Goal: Transaction & Acquisition: Obtain resource

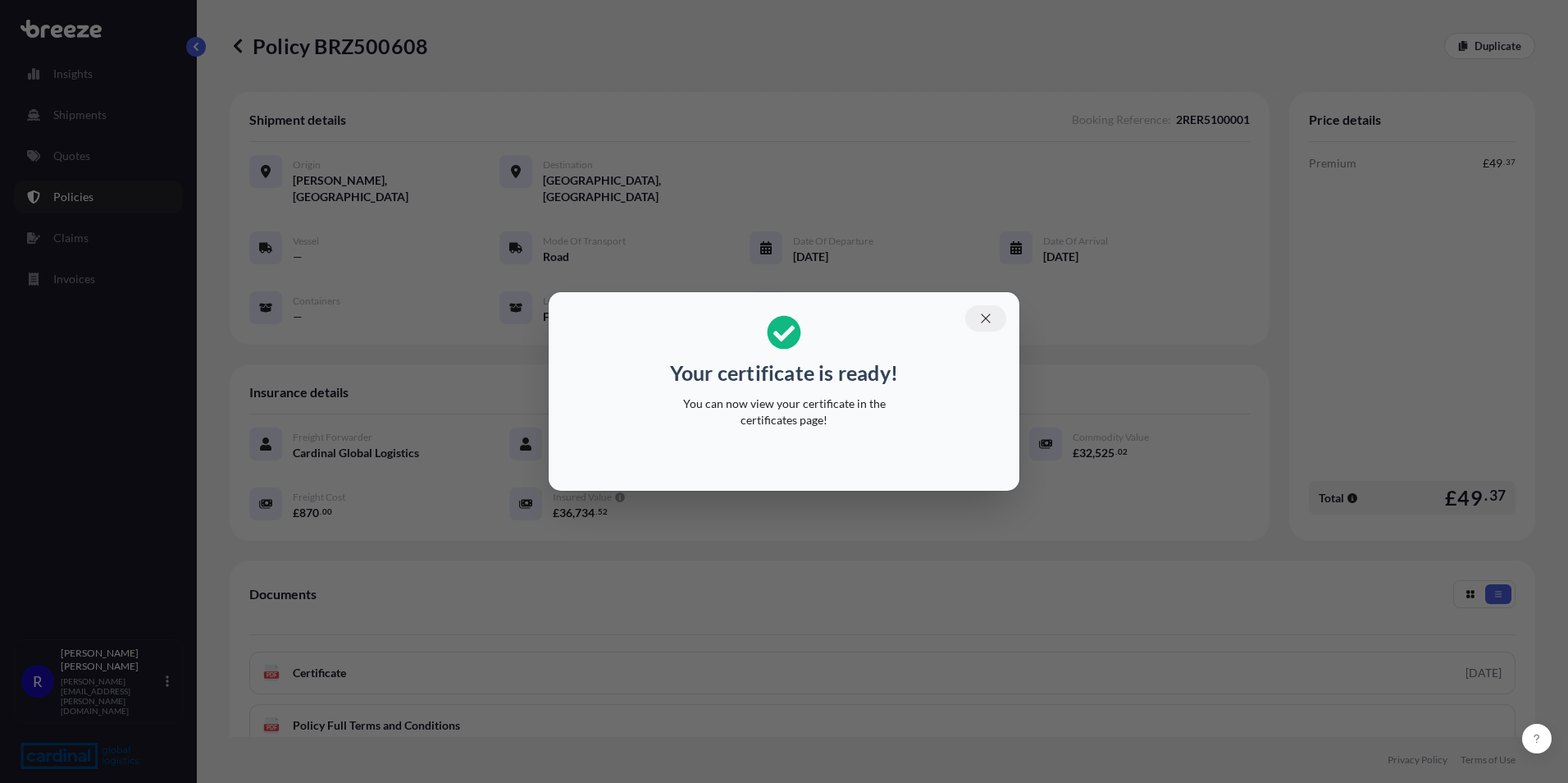
click at [992, 315] on icon "button" at bounding box center [985, 318] width 15 height 15
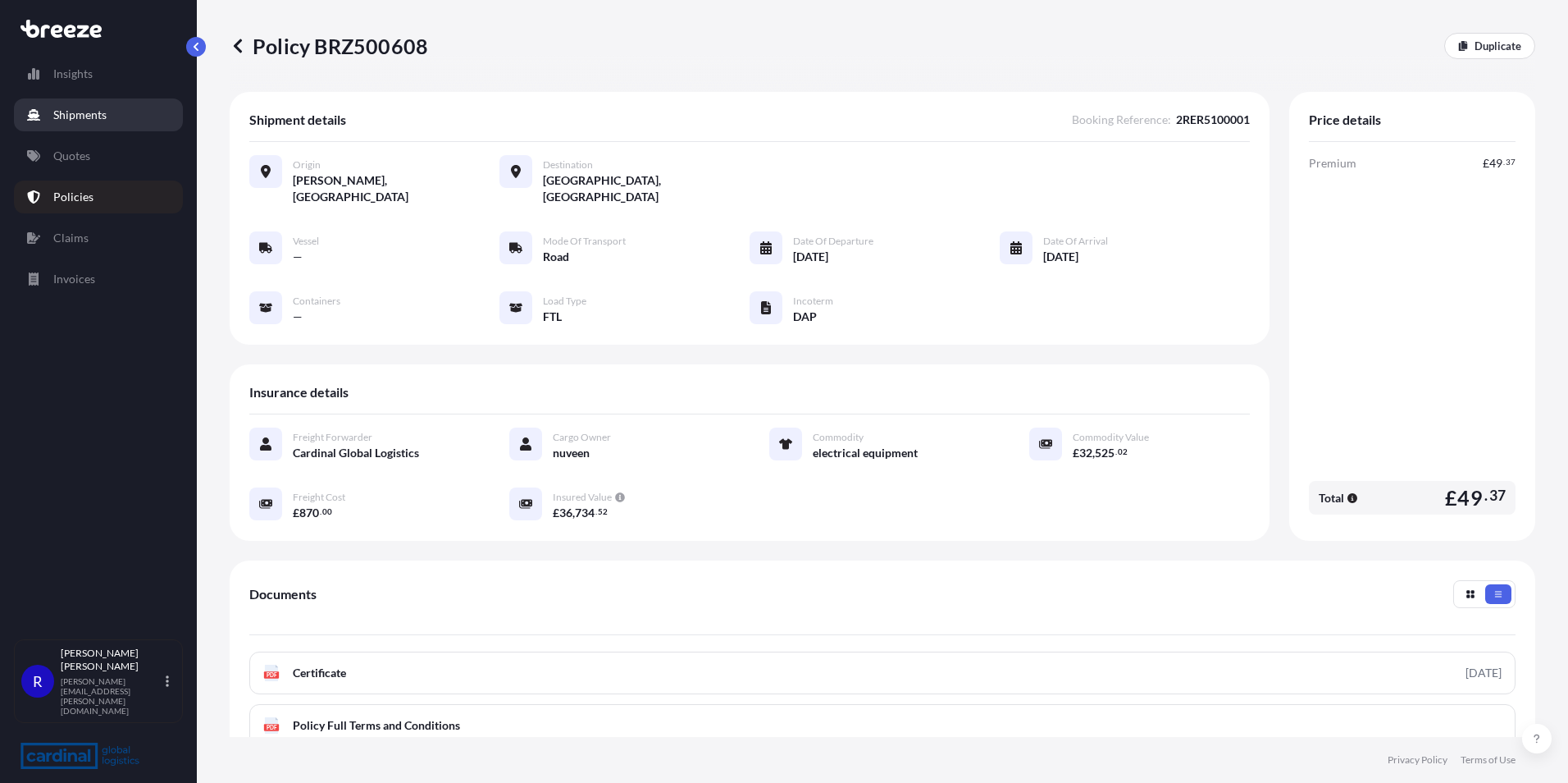
click at [89, 126] on link "Shipments" at bounding box center [98, 114] width 168 height 32
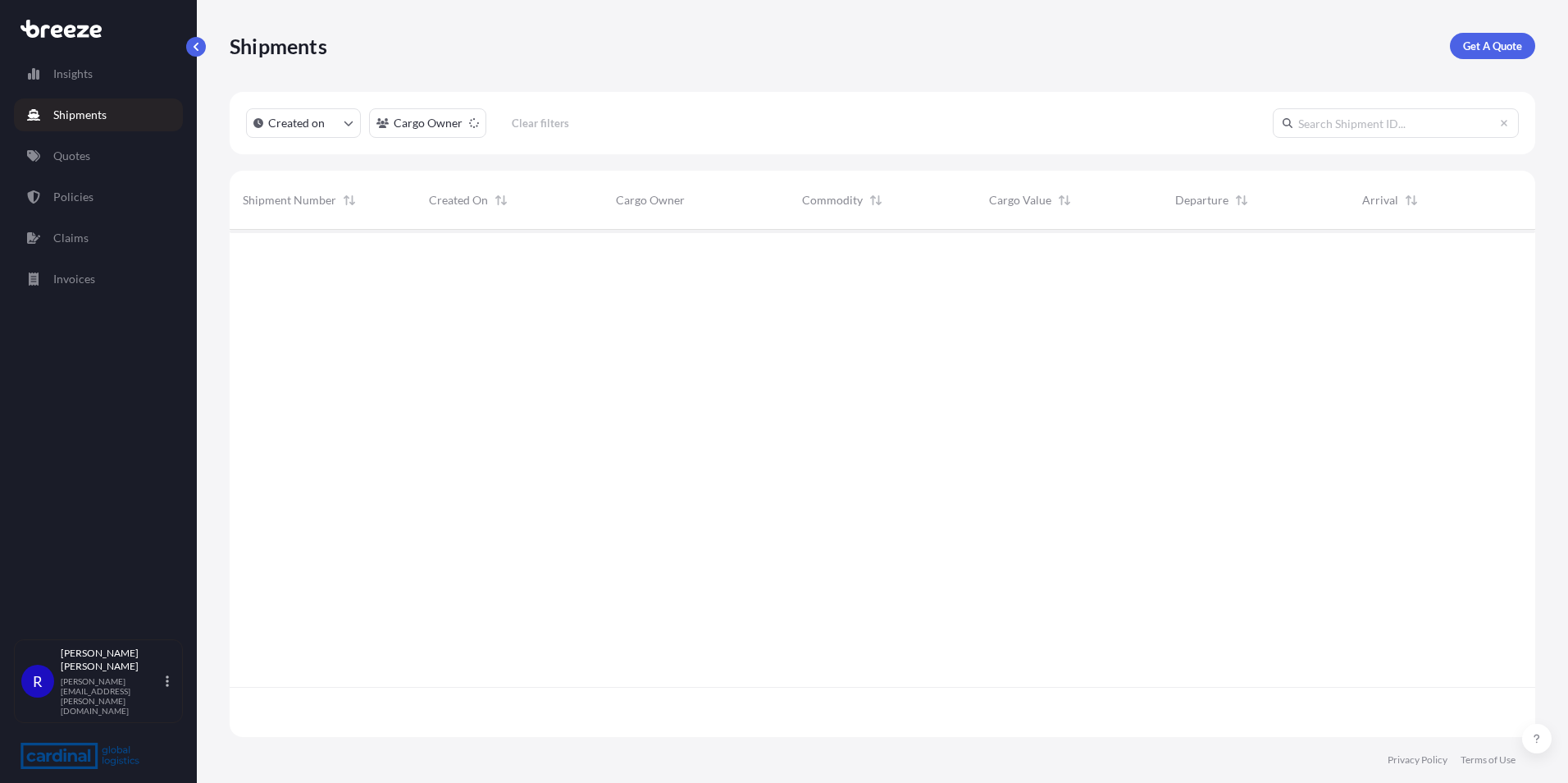
scroll to position [504, 1293]
click at [1487, 45] on p "Get A Quote" at bounding box center [1492, 46] width 59 height 17
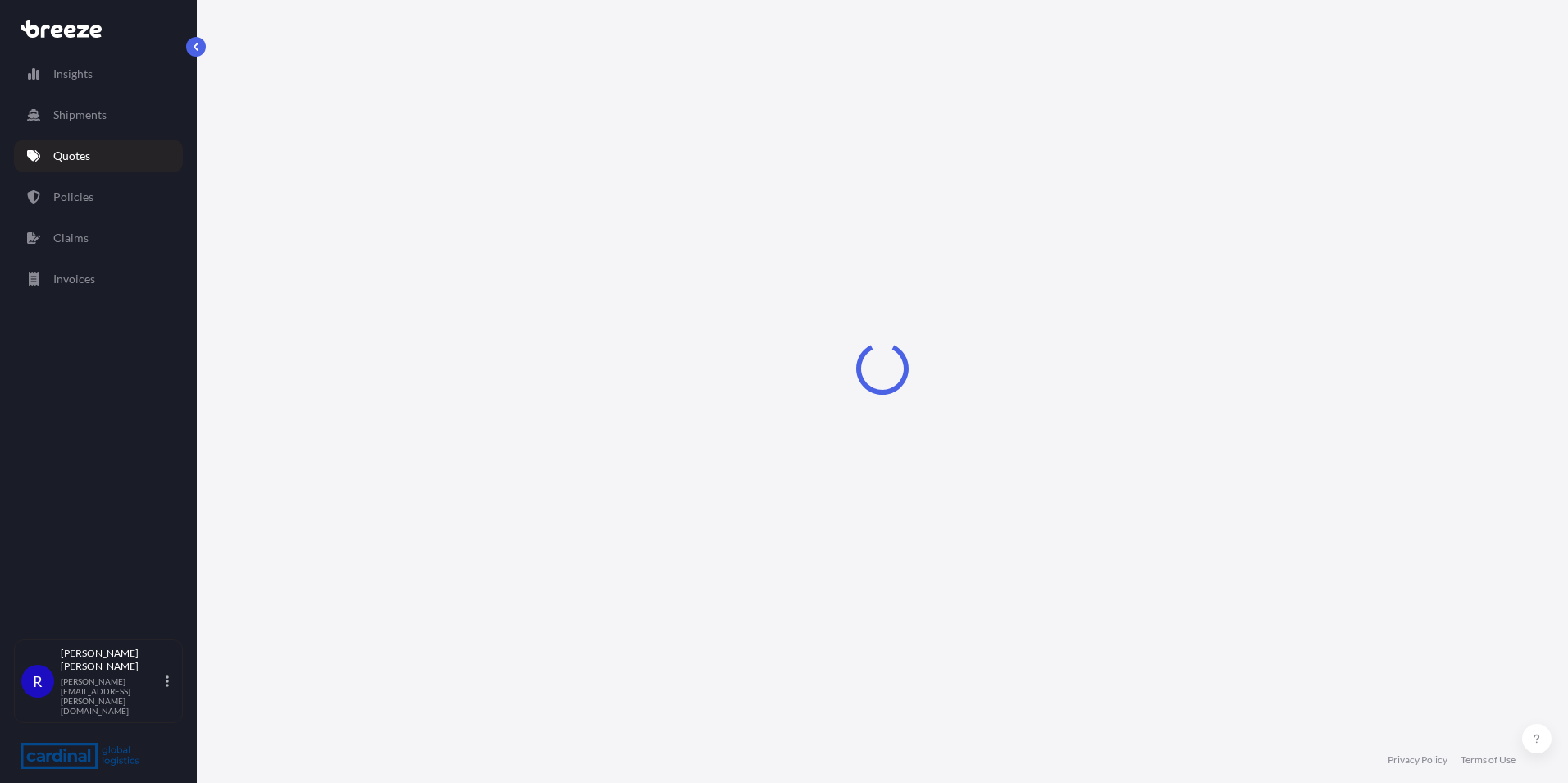
select select "Sea"
select select "1"
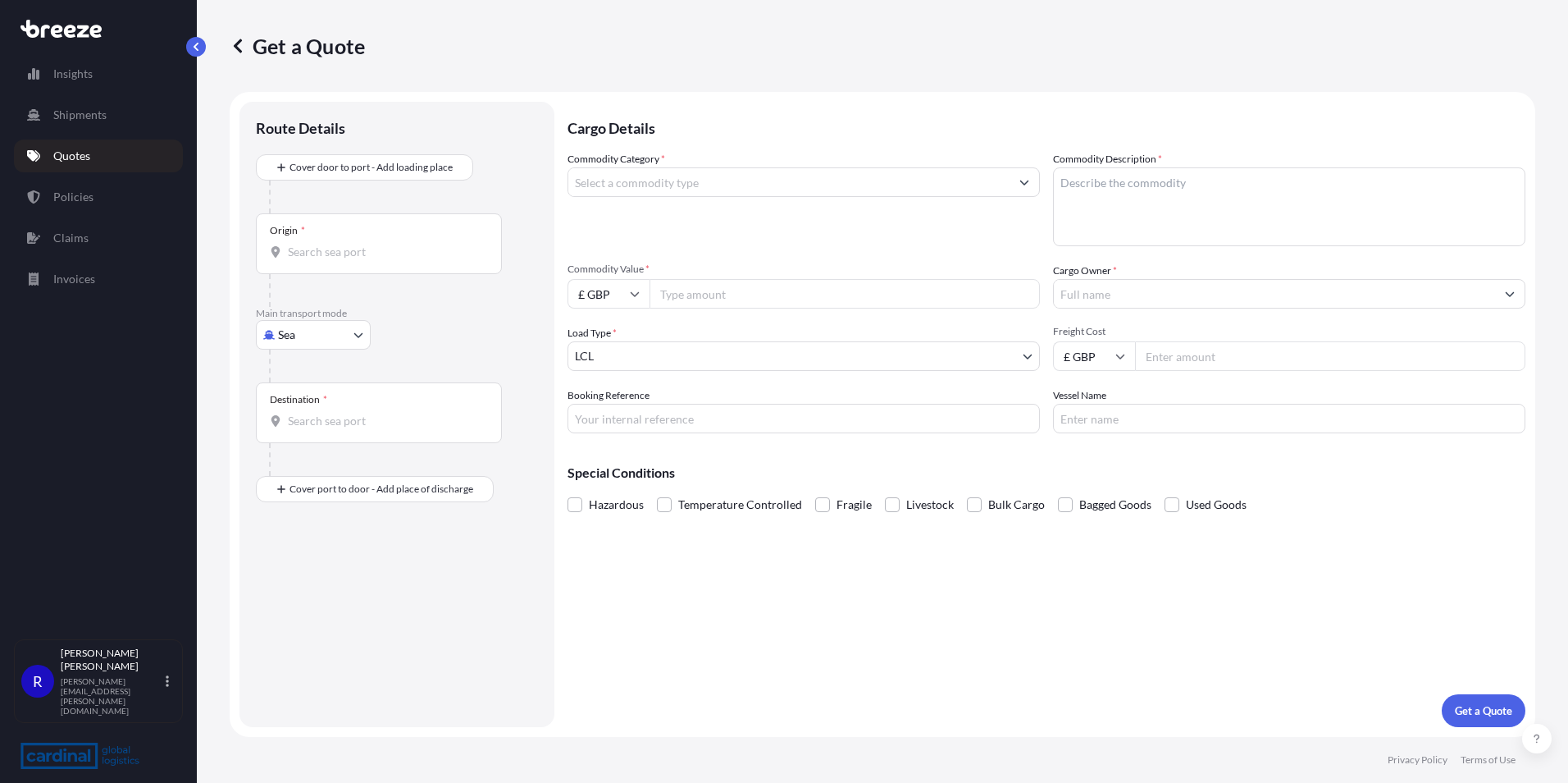
click at [310, 244] on input "Origin *" at bounding box center [385, 252] width 194 height 17
click at [307, 430] on div "Destination *" at bounding box center [378, 413] width 246 height 61
click at [307, 429] on input "Destination *" at bounding box center [385, 420] width 194 height 17
click at [676, 411] on input "Booking Reference" at bounding box center [803, 418] width 472 height 29
type input "2PER5100010"
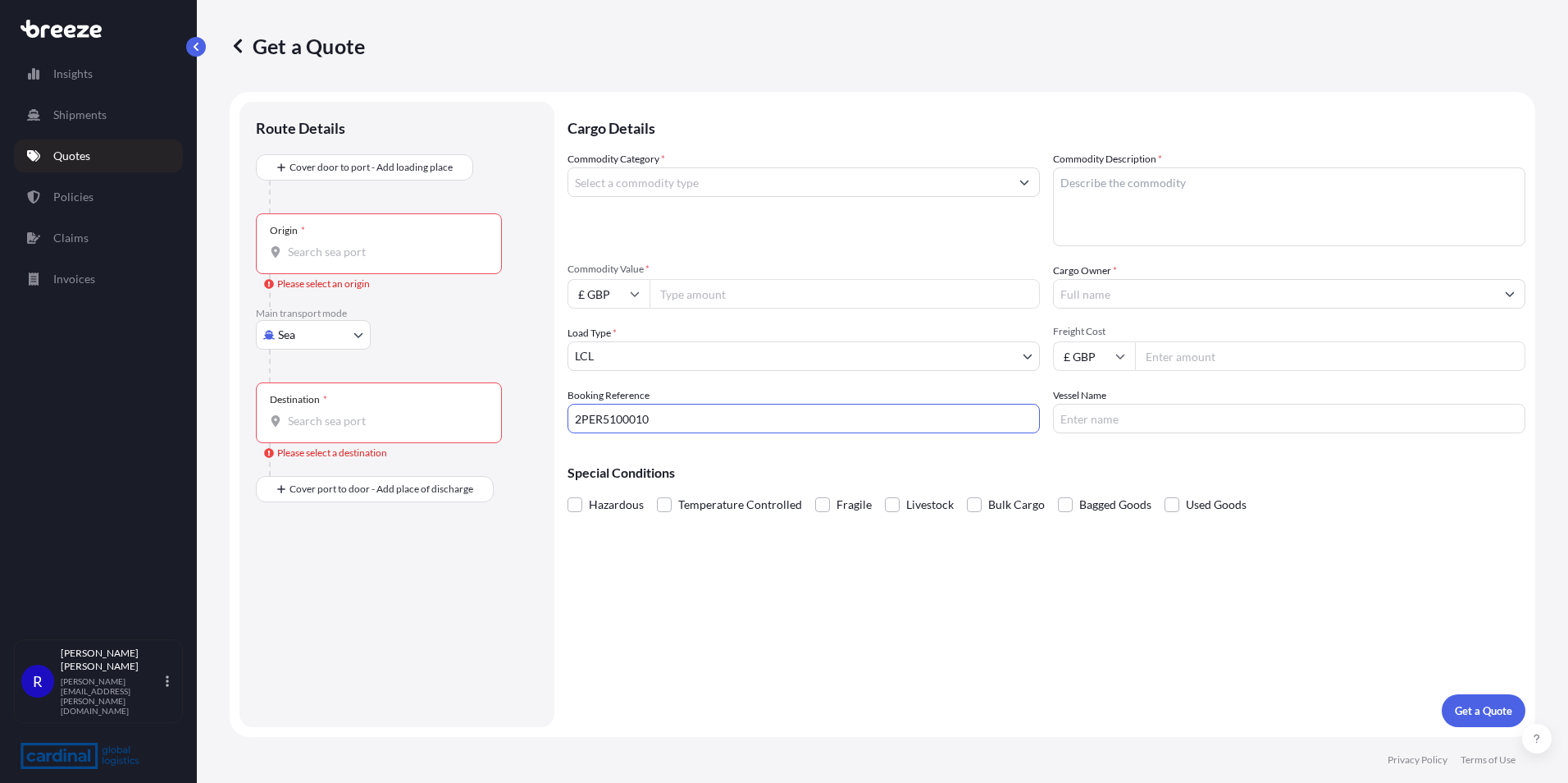
click at [319, 253] on input "Origin * Please select an origin" at bounding box center [385, 252] width 194 height 17
click at [326, 264] on div "Origin *" at bounding box center [378, 244] width 246 height 61
click at [326, 260] on input "Origin * Please select an origin" at bounding box center [385, 252] width 194 height 17
click at [347, 407] on div "Destination *" at bounding box center [378, 413] width 246 height 61
click at [347, 413] on input "Destination * Please select a destination" at bounding box center [385, 420] width 194 height 17
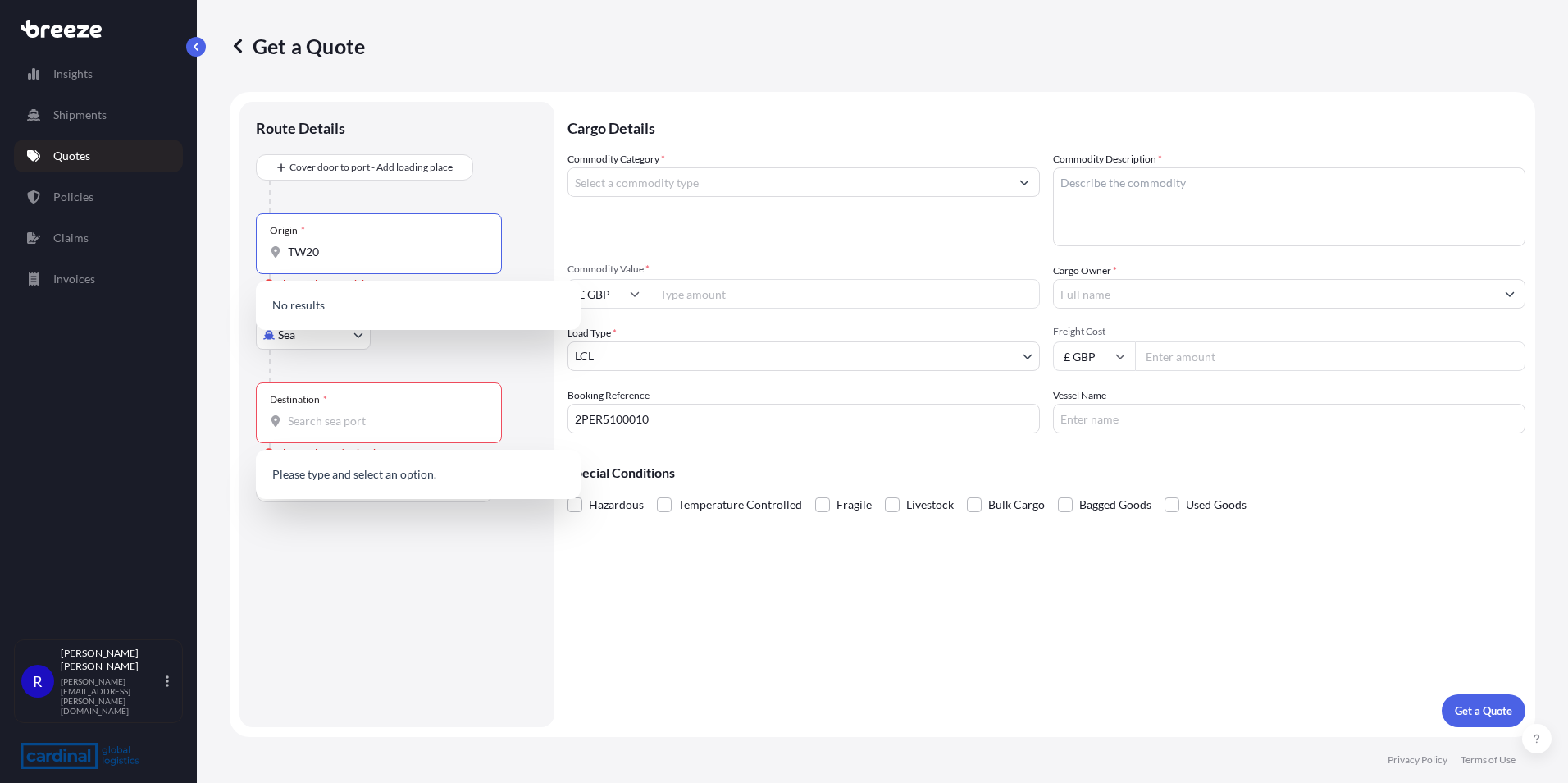
click at [391, 247] on input "TW20" at bounding box center [385, 252] width 194 height 17
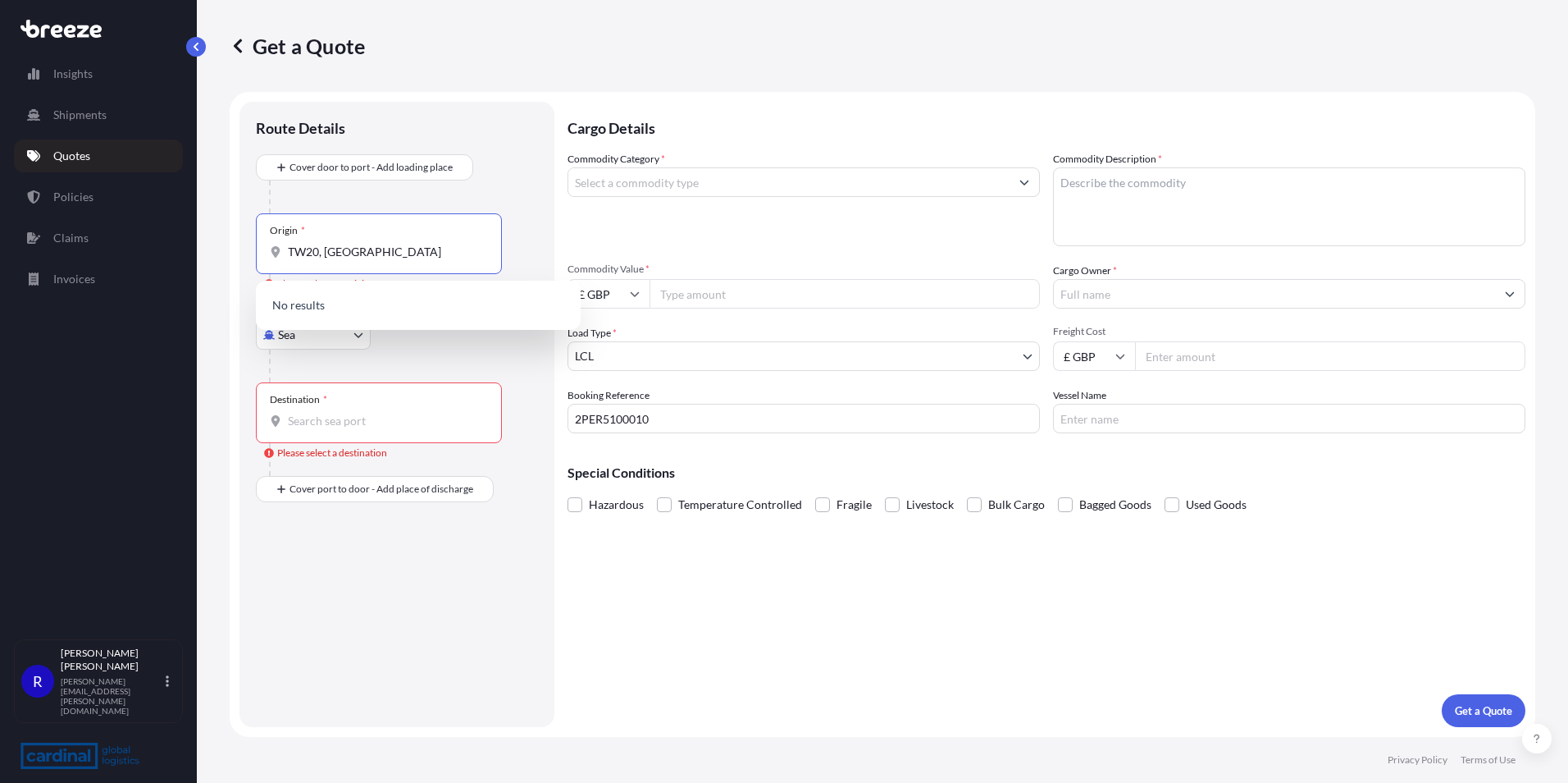
drag, startPoint x: 383, startPoint y: 249, endPoint x: 134, endPoint y: 261, distance: 249.3
click at [134, 261] on div "Insights Shipments Quotes Policies Claims Invoices R [PERSON_NAME] [PERSON_NAME…" at bounding box center [784, 391] width 1568 height 783
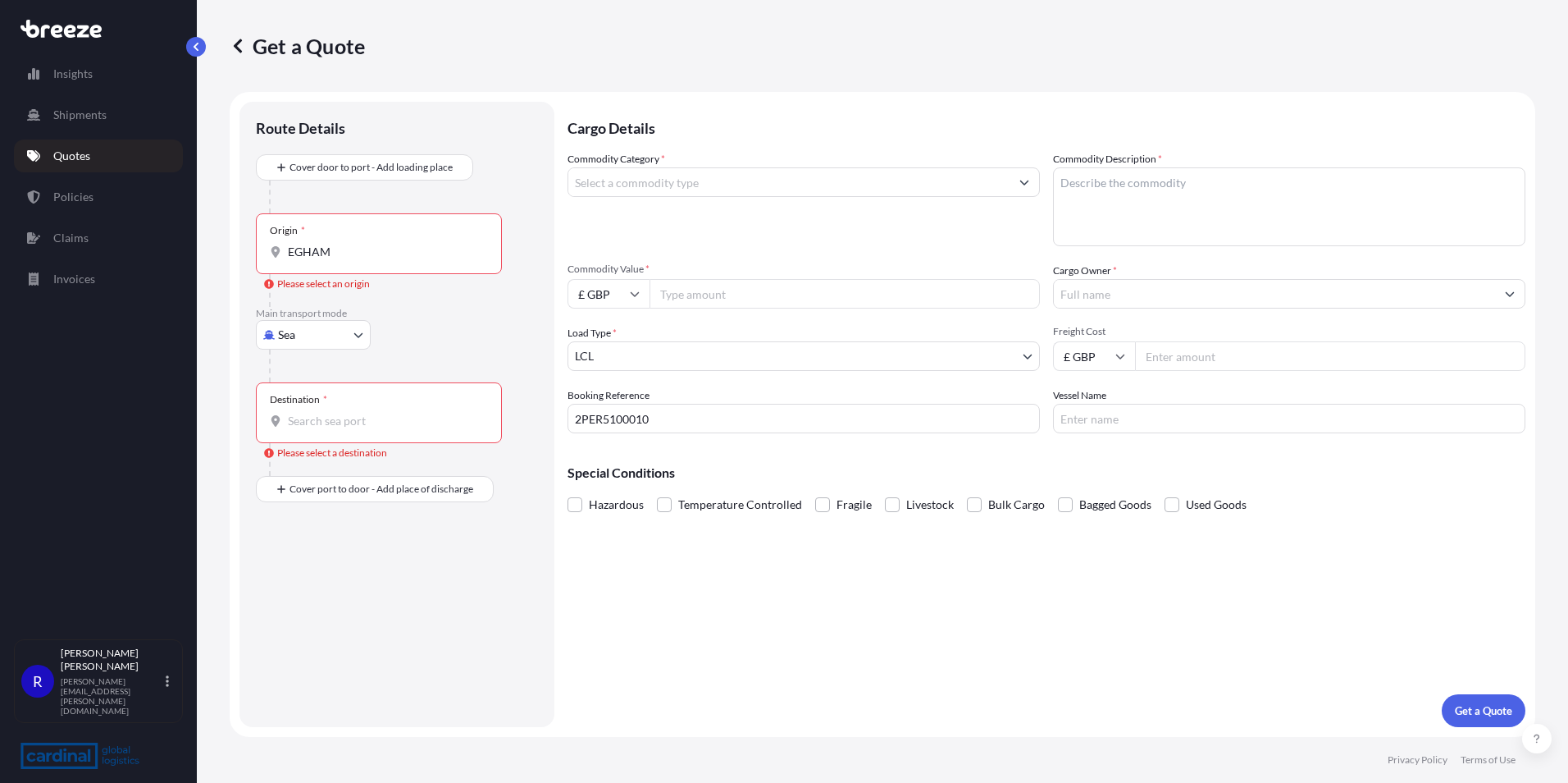
click at [410, 429] on div "Destination *" at bounding box center [378, 413] width 246 height 61
click at [410, 429] on input "Destination * Please select a destination" at bounding box center [385, 420] width 194 height 17
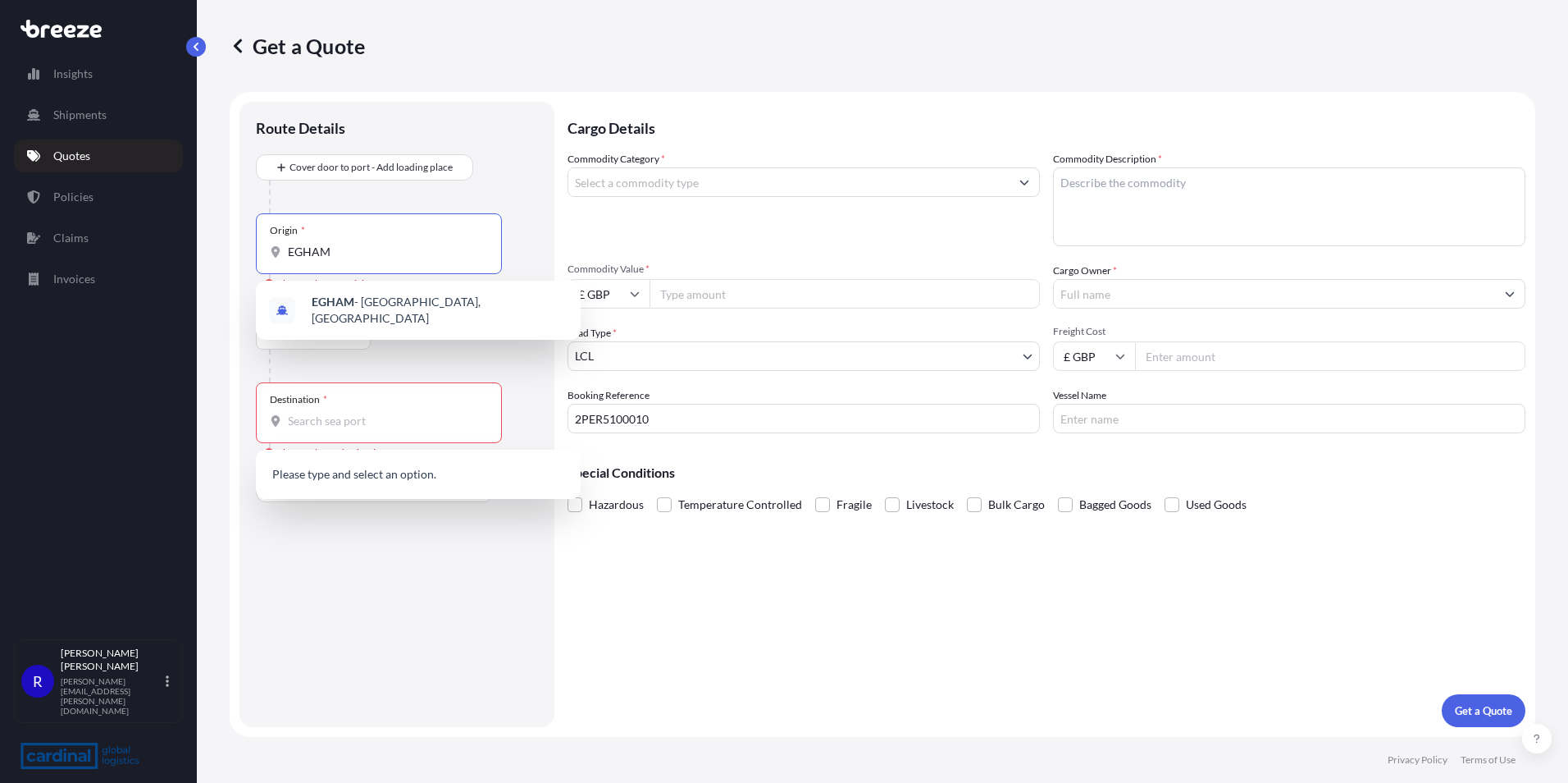
click at [345, 250] on input "EGHAM" at bounding box center [385, 252] width 194 height 17
click at [318, 243] on div "Origin * [GEOGRAPHIC_DATA]" at bounding box center [378, 244] width 246 height 61
click at [318, 244] on input "EGHAM" at bounding box center [385, 252] width 194 height 17
drag, startPoint x: 348, startPoint y: 247, endPoint x: 87, endPoint y: 235, distance: 261.3
click at [73, 239] on div "Insights Shipments Quotes Policies Claims Invoices R [PERSON_NAME] [PERSON_NAME…" at bounding box center [784, 391] width 1568 height 783
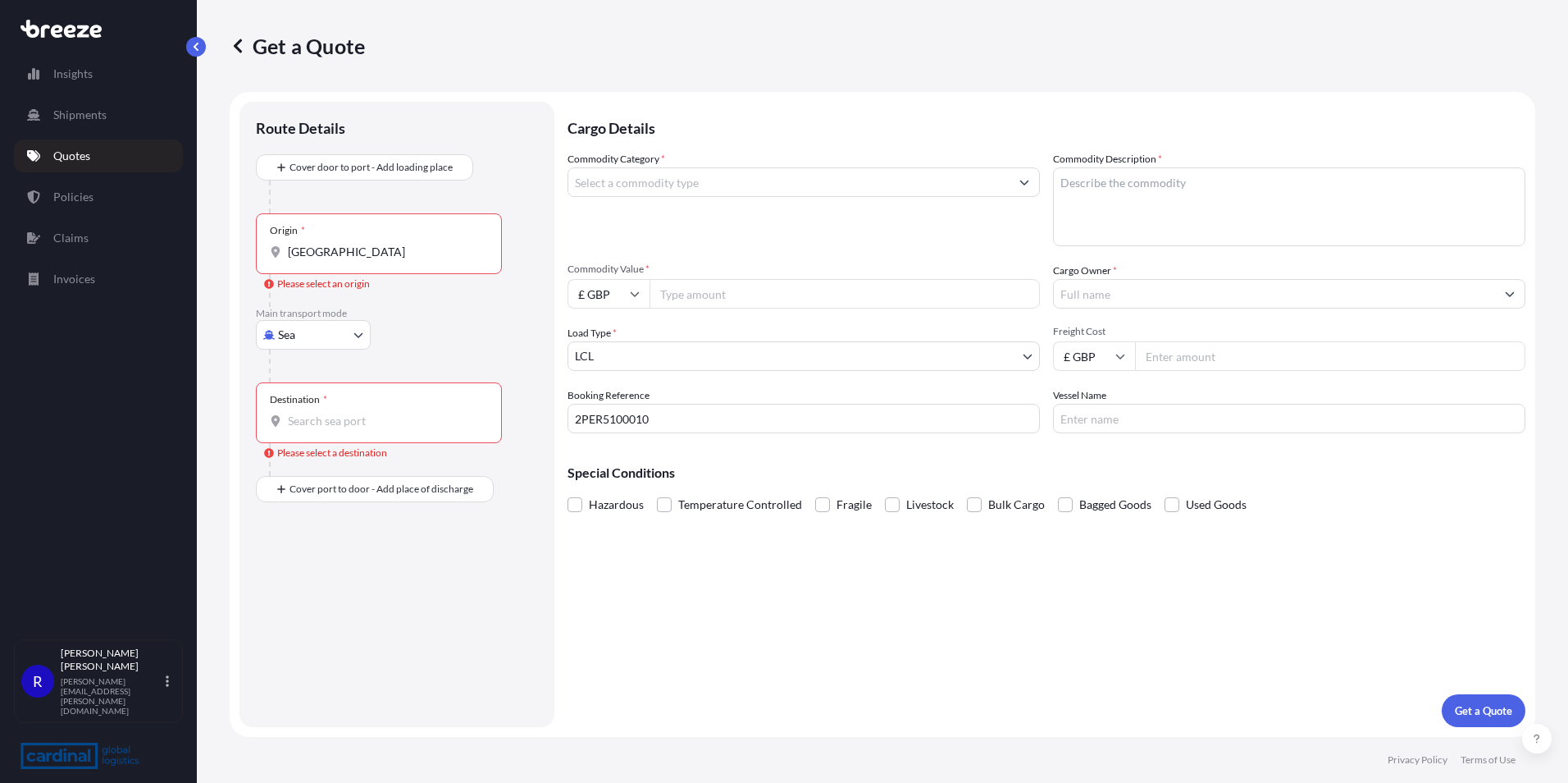
click at [351, 261] on div "Origin * [GEOGRAPHIC_DATA]" at bounding box center [378, 244] width 246 height 61
click at [351, 260] on input "[GEOGRAPHIC_DATA]" at bounding box center [385, 252] width 194 height 17
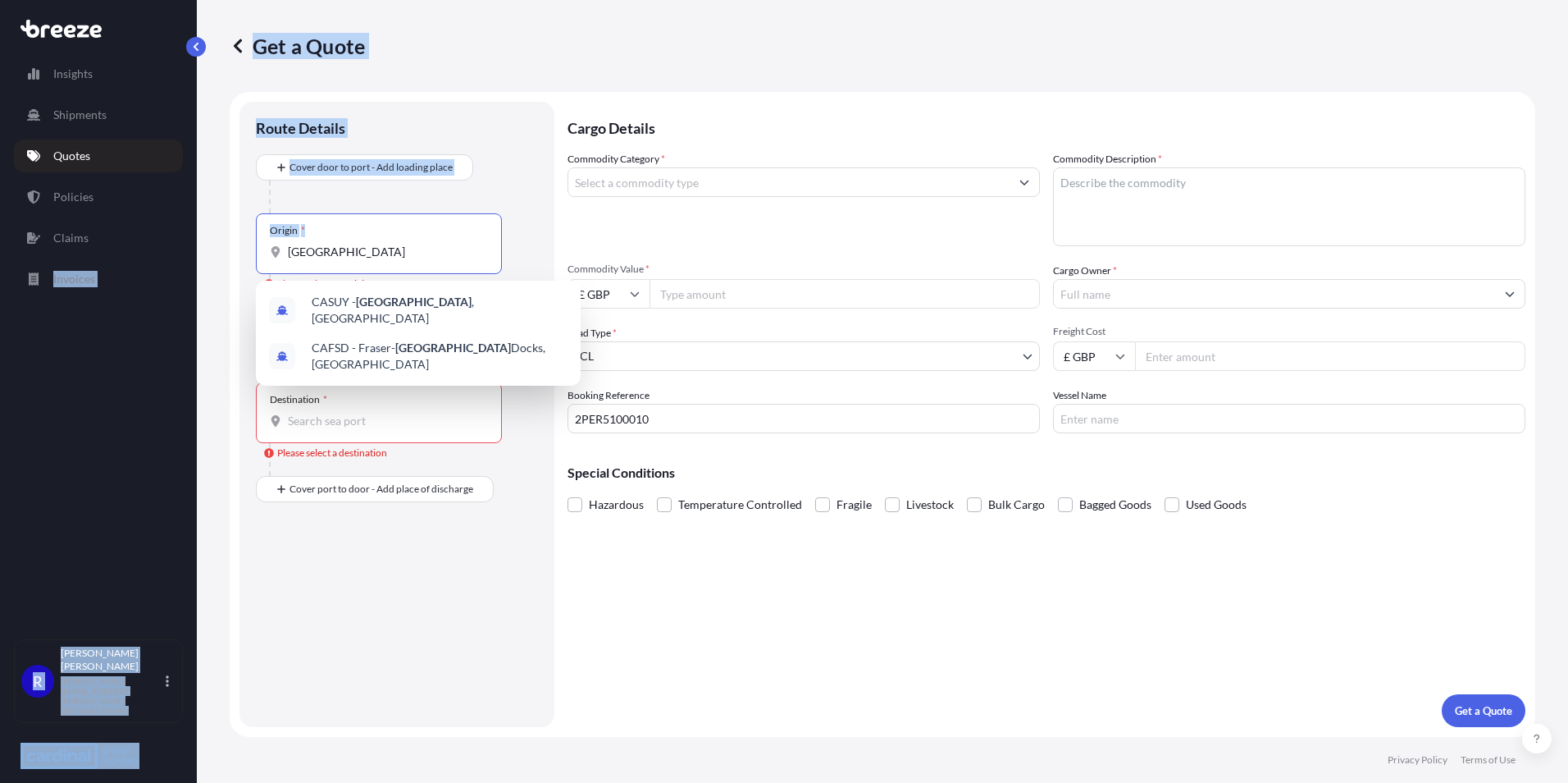
drag, startPoint x: 357, startPoint y: 260, endPoint x: 138, endPoint y: 227, distance: 221.5
click at [138, 227] on div "Insights Shipments Quotes Policies Claims Invoices R [PERSON_NAME] [PERSON_NAME…" at bounding box center [784, 391] width 1568 height 783
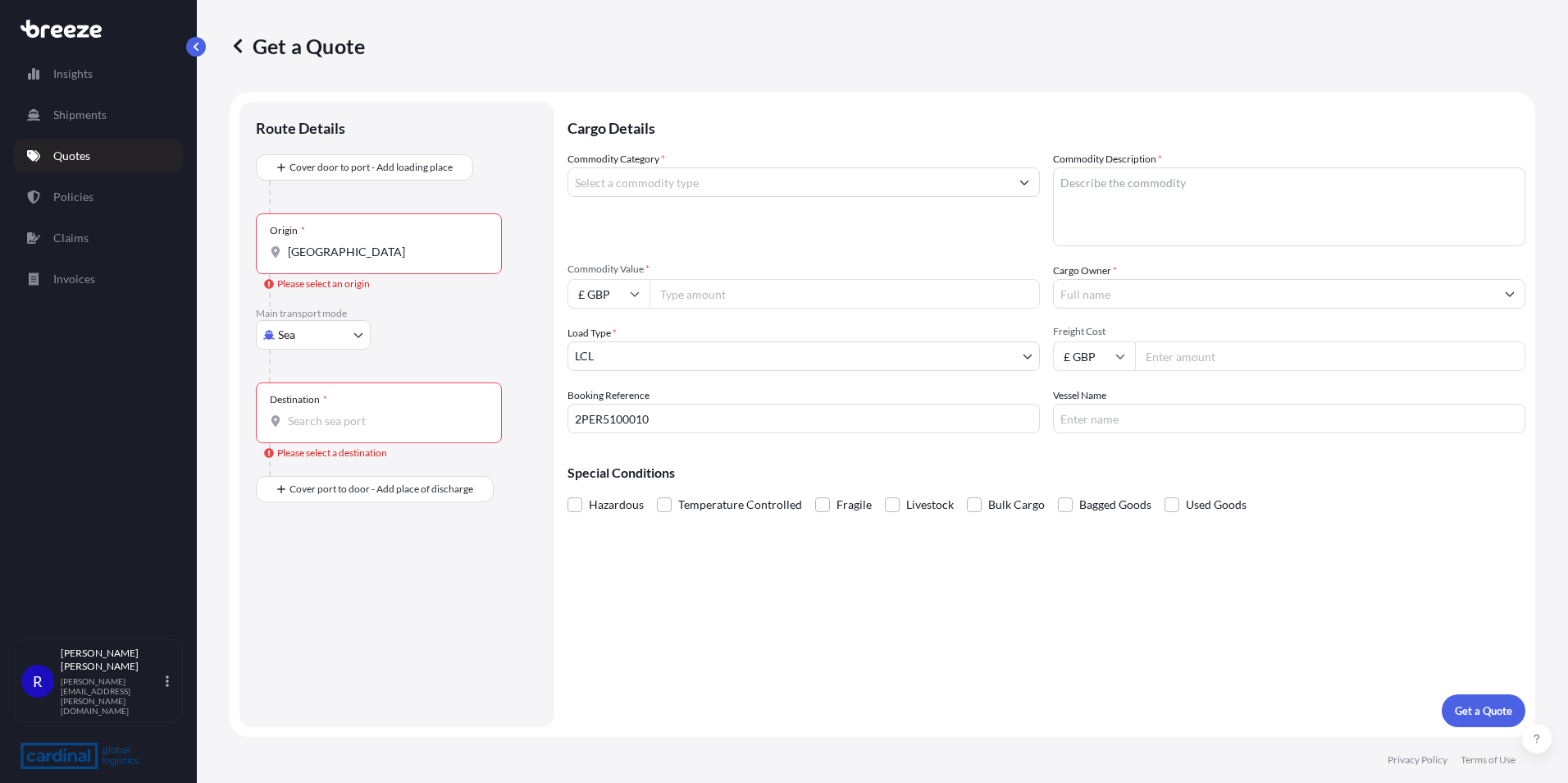
click at [343, 266] on div "Origin * [GEOGRAPHIC_DATA]" at bounding box center [378, 244] width 246 height 61
click at [343, 260] on input "[GEOGRAPHIC_DATA]" at bounding box center [385, 252] width 194 height 17
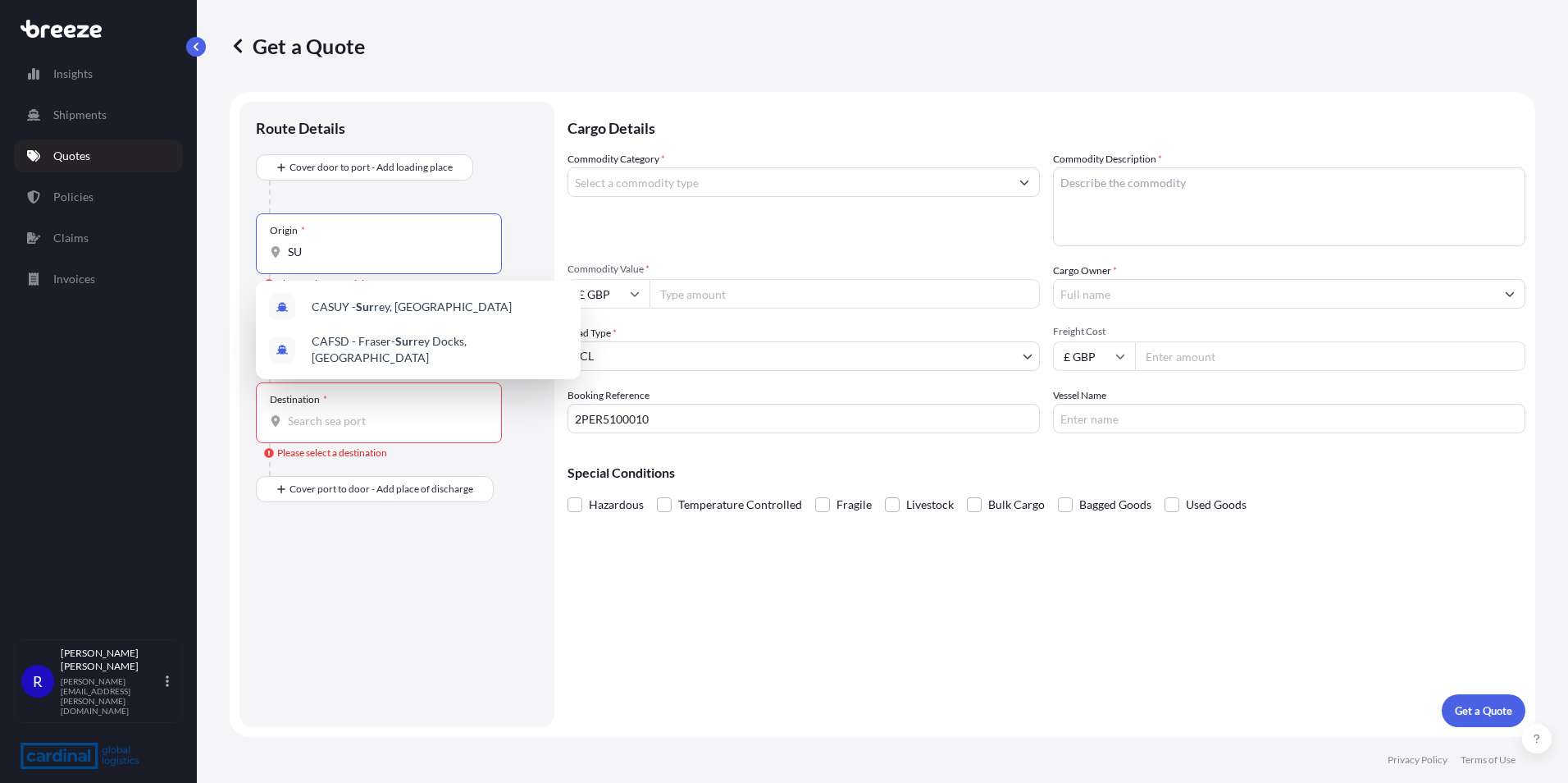
type input "S"
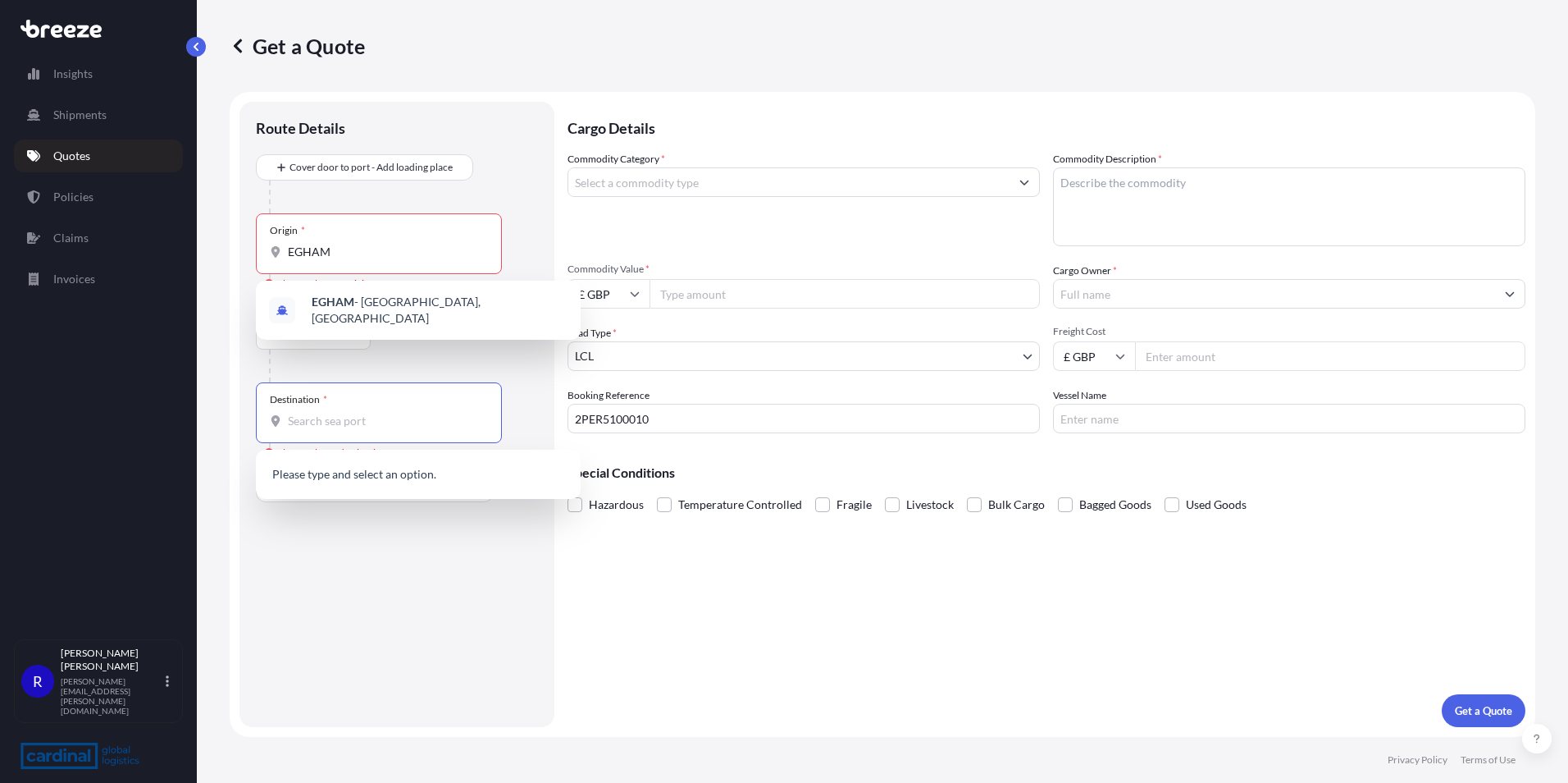
click at [359, 417] on input "Destination * Please select a destination" at bounding box center [385, 420] width 194 height 17
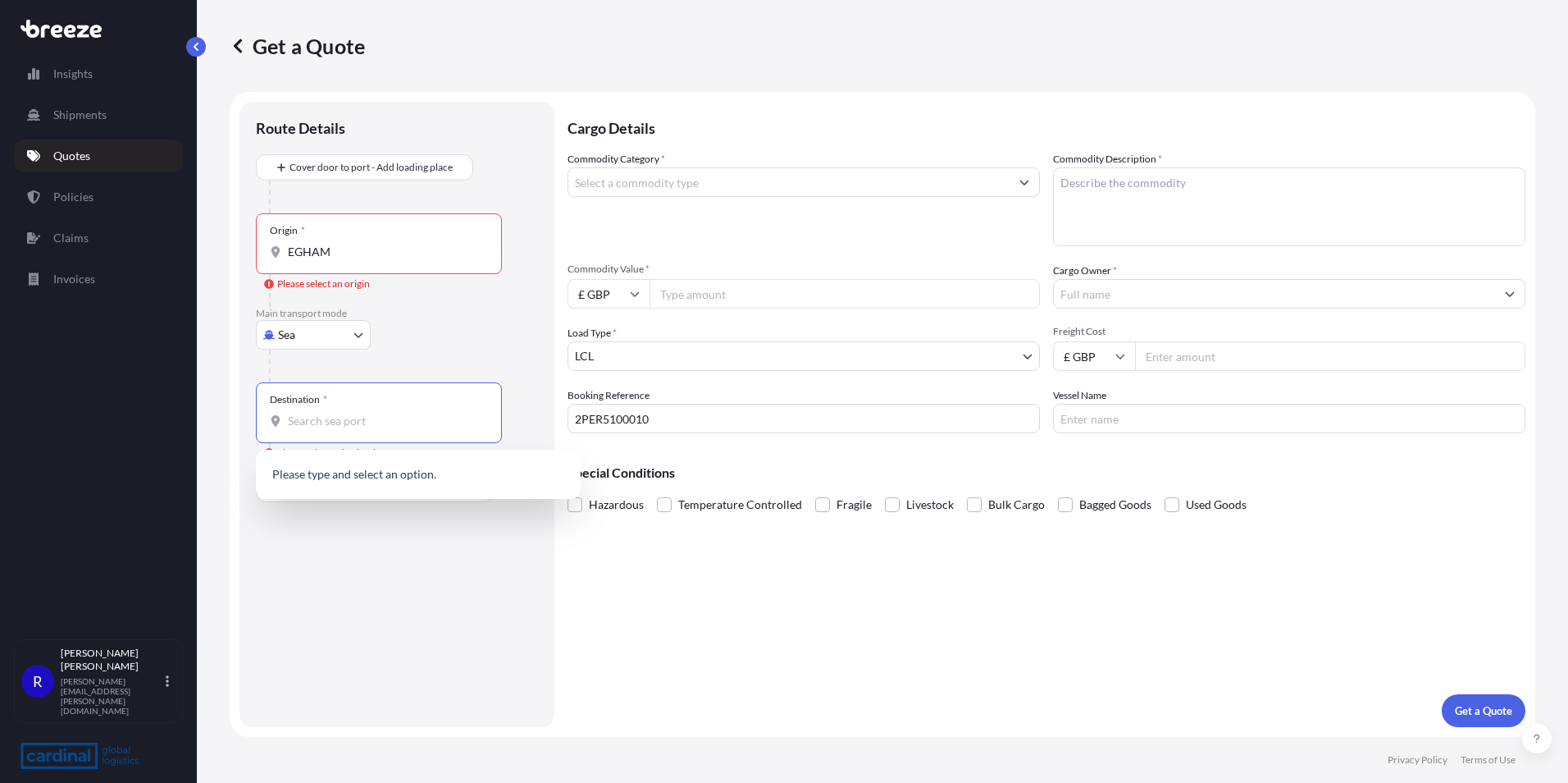
click at [356, 255] on input "EGHAM" at bounding box center [385, 252] width 194 height 17
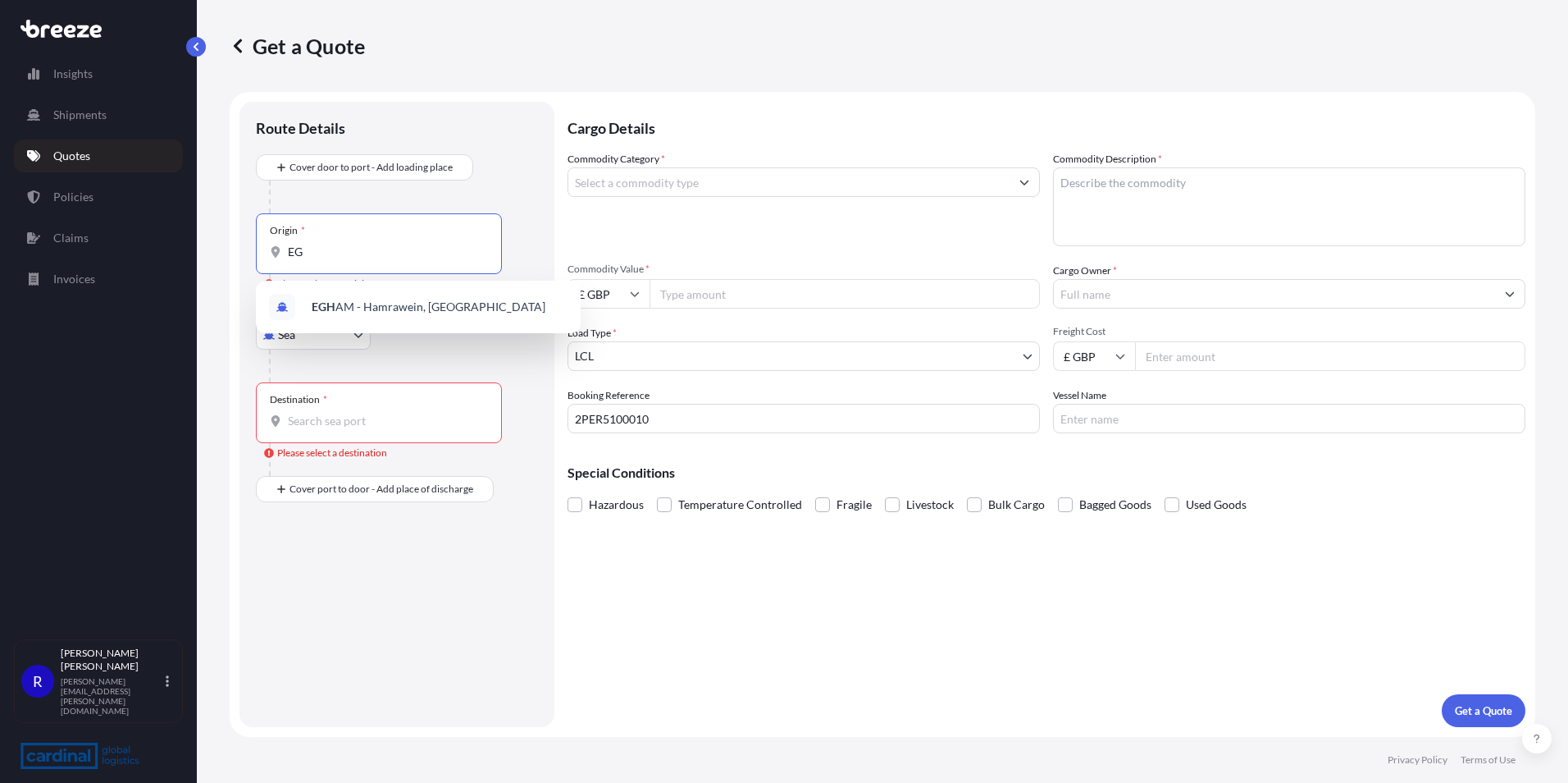
type input "E"
drag, startPoint x: 363, startPoint y: 254, endPoint x: 190, endPoint y: 231, distance: 174.5
click at [186, 233] on div "Insights Shipments Quotes Policies Claims Invoices R [PERSON_NAME] [PERSON_NAME…" at bounding box center [784, 391] width 1568 height 783
type input "[GEOGRAPHIC_DATA], [GEOGRAPHIC_DATA]"
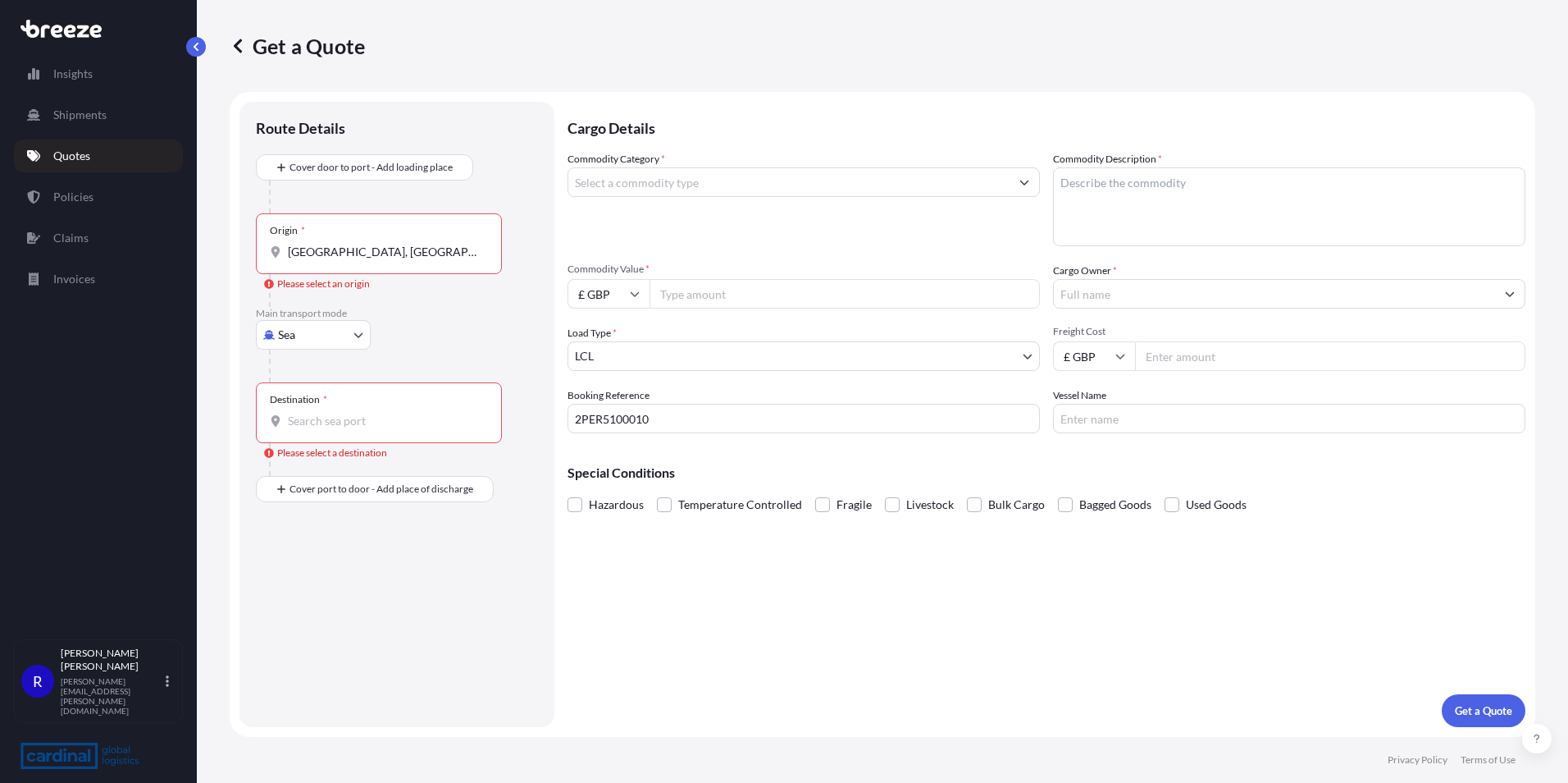
click at [404, 232] on div "Origin * [GEOGRAPHIC_DATA], [GEOGRAPHIC_DATA]" at bounding box center [378, 244] width 246 height 61
click at [404, 244] on input "[GEOGRAPHIC_DATA], [GEOGRAPHIC_DATA]" at bounding box center [385, 252] width 194 height 17
click at [317, 339] on body "0 options available. 0 options available. Insights Shipments Quotes Policies Cl…" at bounding box center [784, 391] width 1568 height 783
click at [331, 428] on div "Road" at bounding box center [313, 436] width 102 height 29
select select "Road"
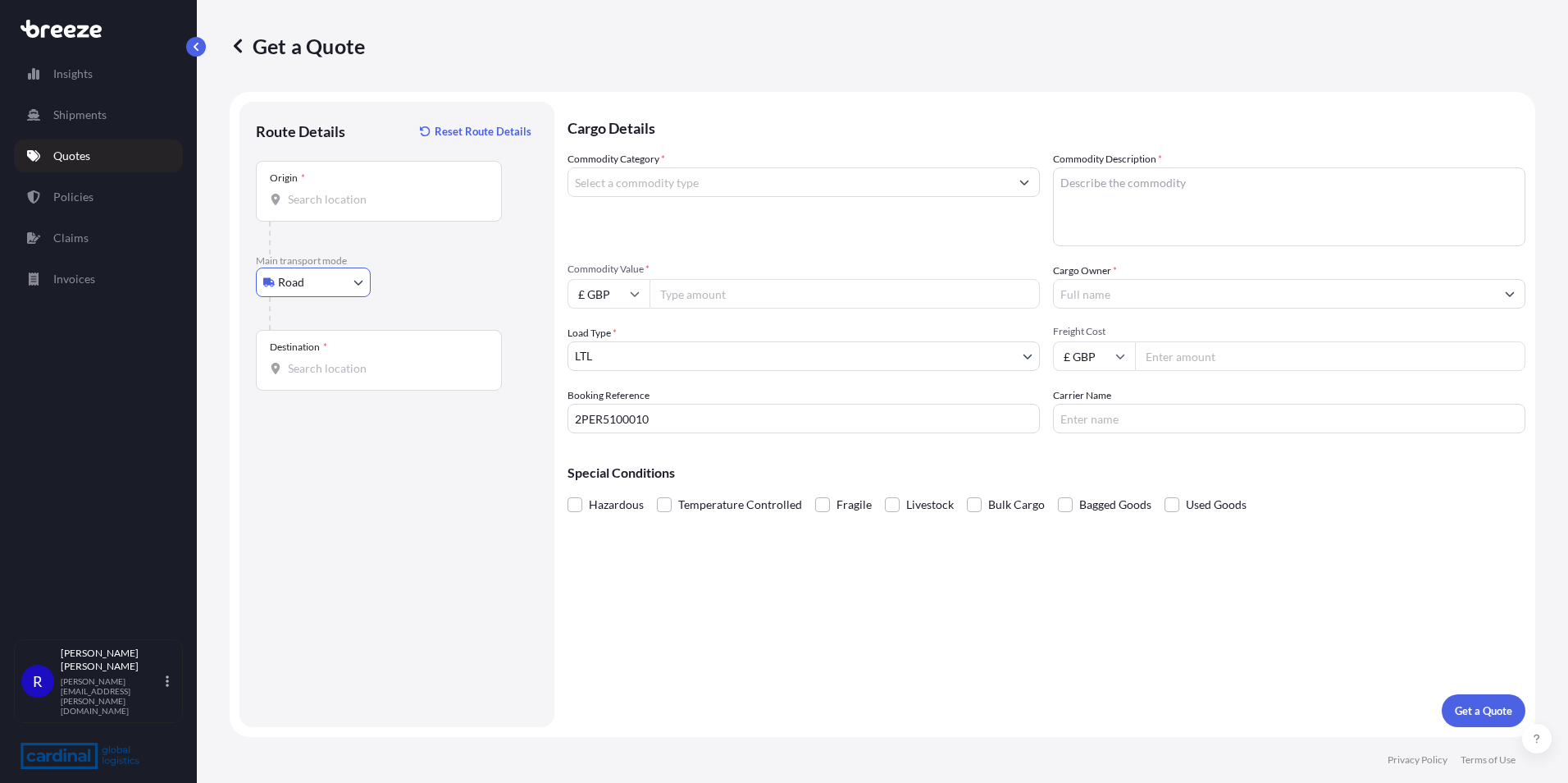
click at [339, 180] on div "Origin *" at bounding box center [378, 191] width 246 height 61
click at [339, 191] on input "Origin *" at bounding box center [385, 199] width 194 height 17
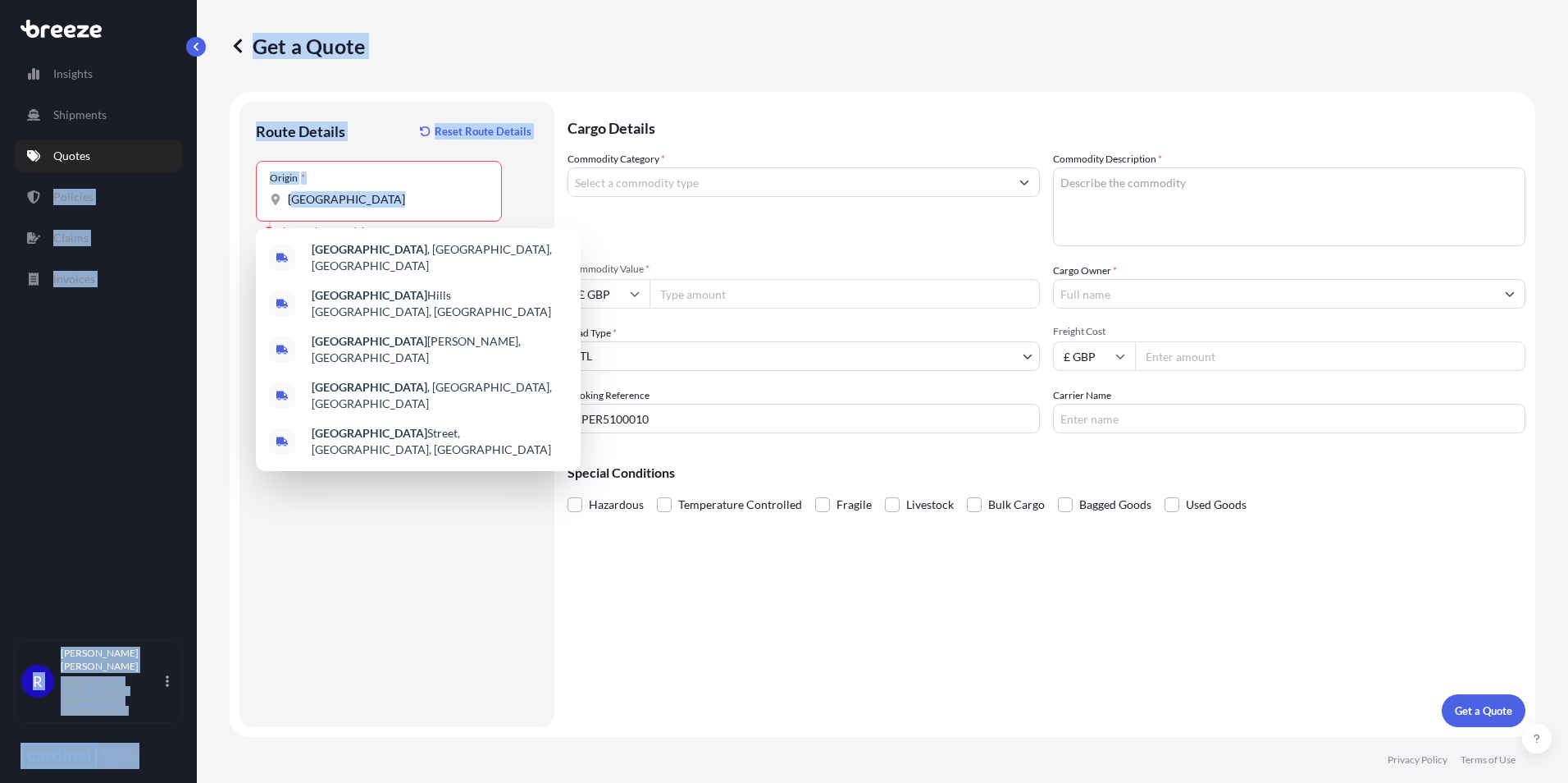
drag, startPoint x: 391, startPoint y: 209, endPoint x: 67, endPoint y: 202, distance: 324.1
click at [67, 202] on div "Insights Shipments Quotes Policies Claims Invoices R [PERSON_NAME] [PERSON_NAME…" at bounding box center [784, 391] width 1568 height 783
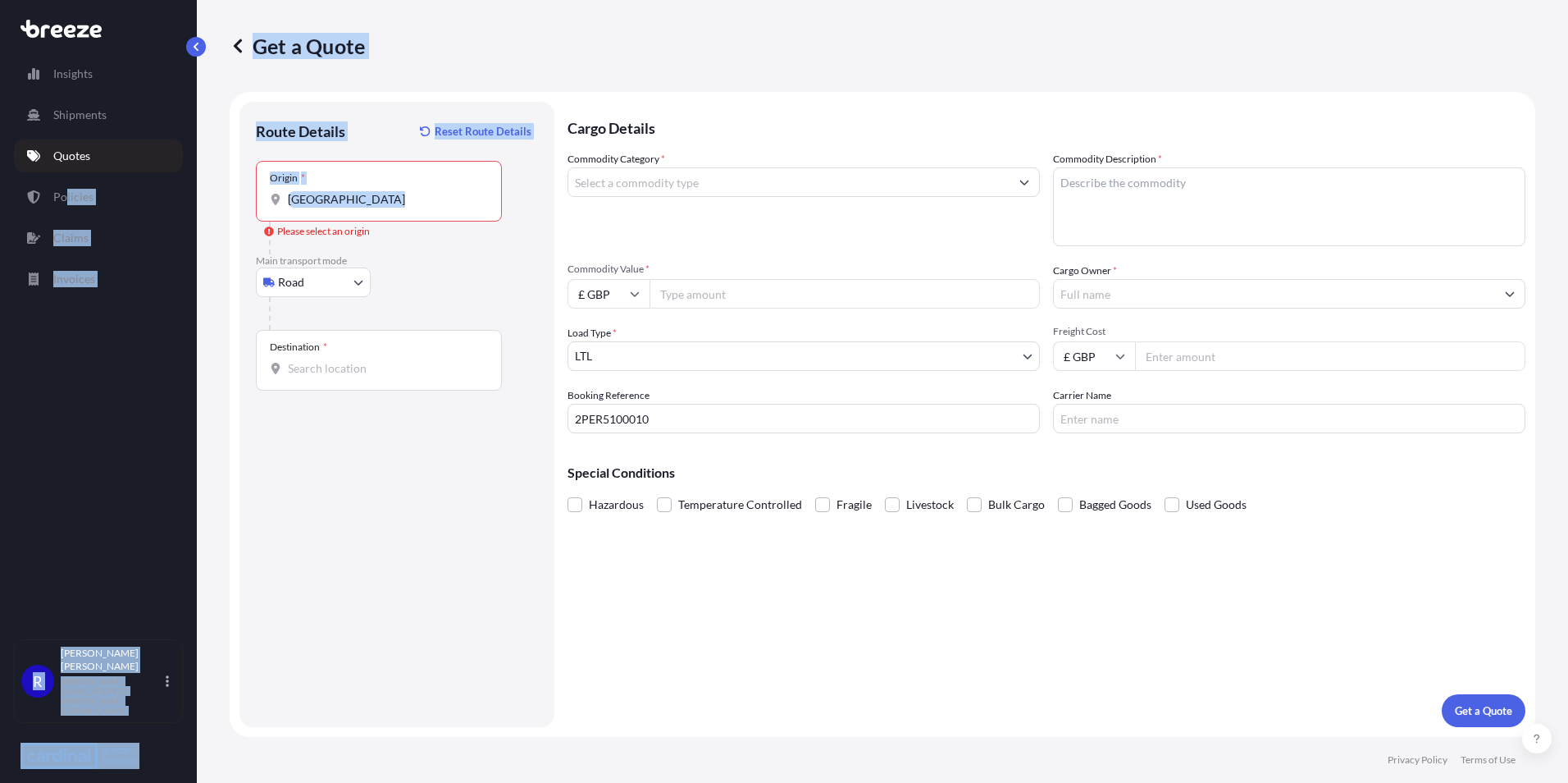
click at [350, 201] on input "[GEOGRAPHIC_DATA]" at bounding box center [385, 199] width 194 height 17
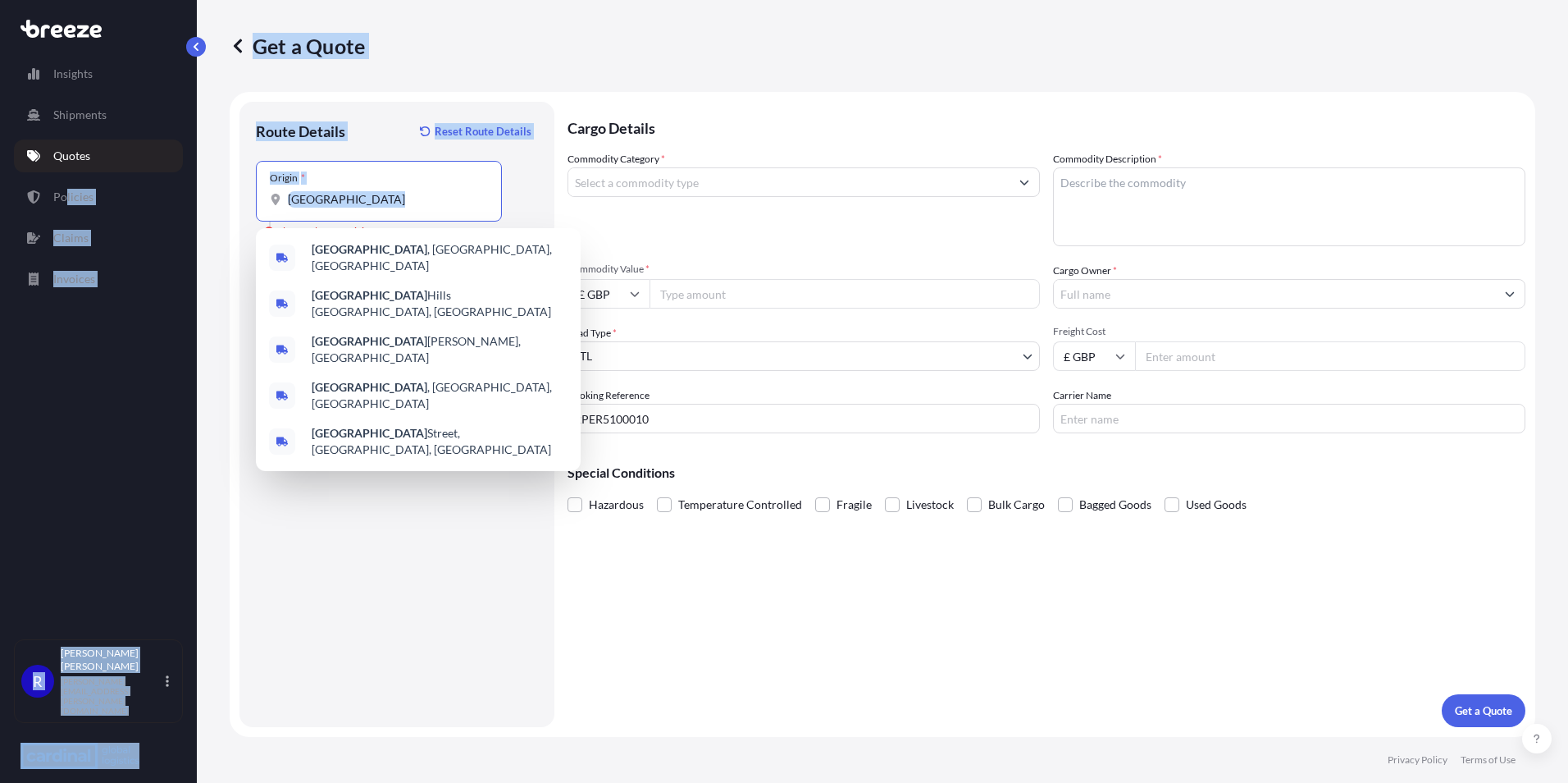
click at [358, 194] on input "[GEOGRAPHIC_DATA]" at bounding box center [385, 199] width 194 height 17
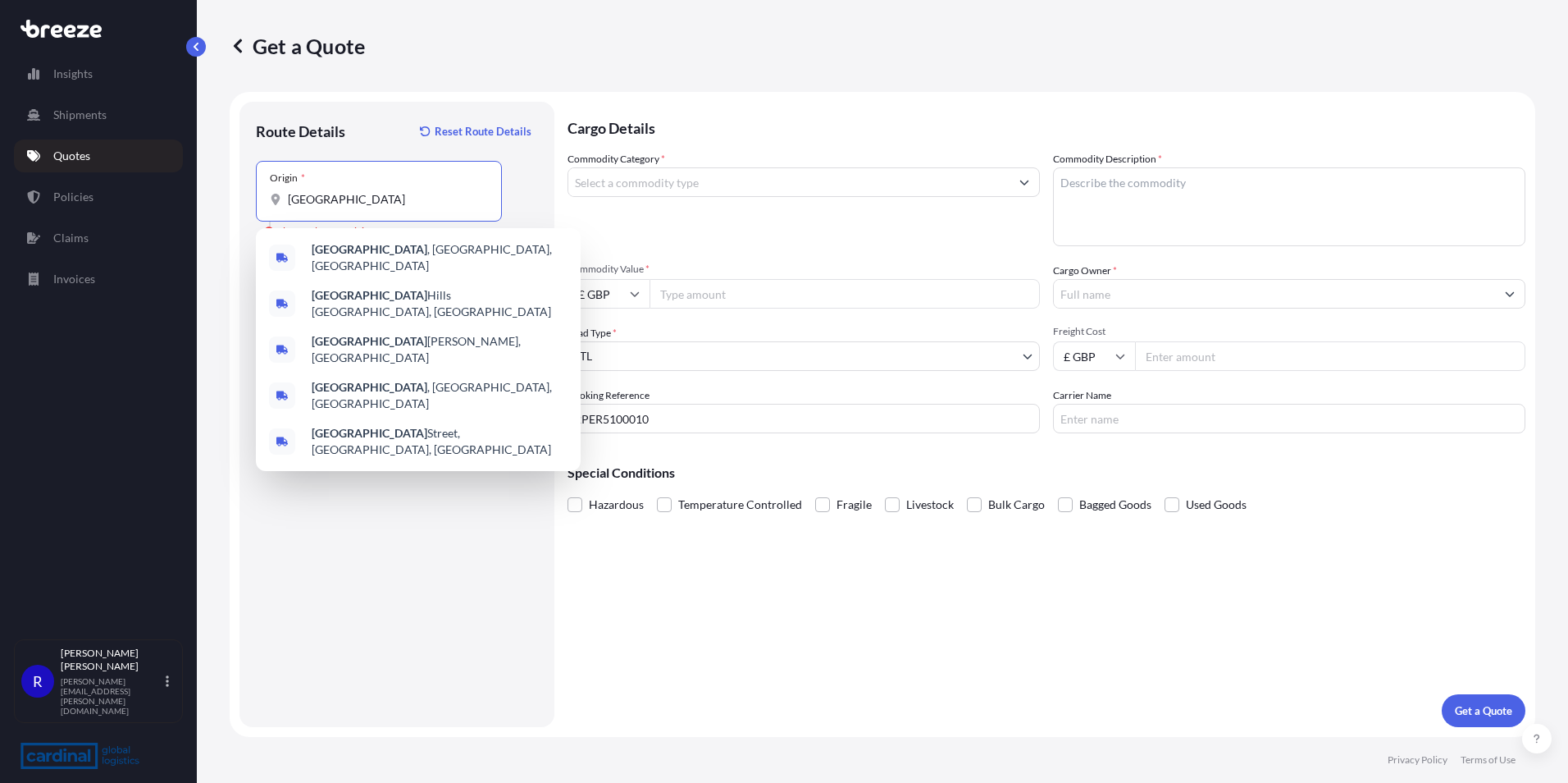
drag, startPoint x: 370, startPoint y: 199, endPoint x: 239, endPoint y: 186, distance: 131.6
click at [239, 186] on form "Route Details Reset Route Details Place of loading Road Road Rail Origin * [GEO…" at bounding box center [881, 415] width 1306 height 645
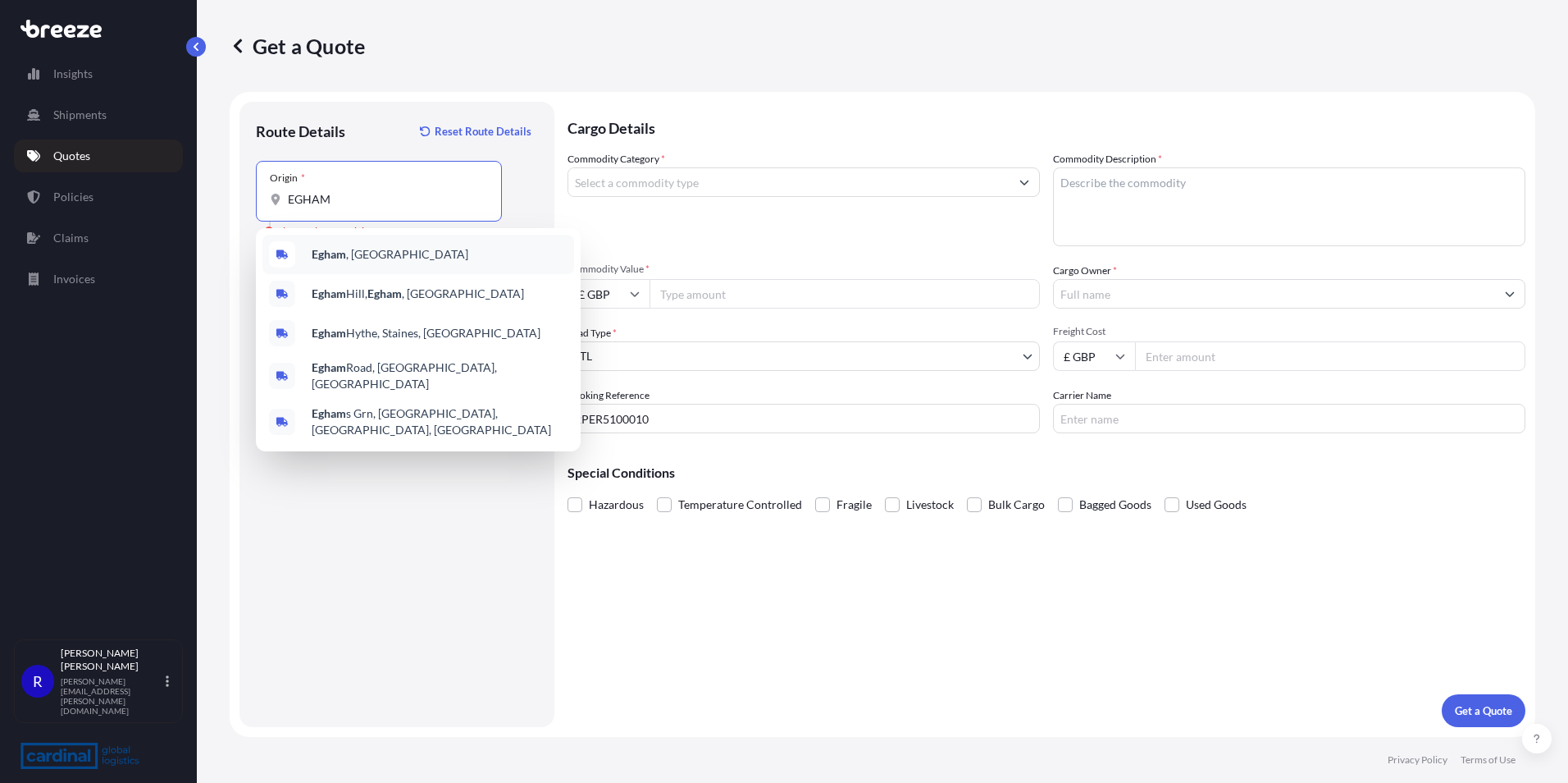
click at [406, 249] on div "Egham , [GEOGRAPHIC_DATA]" at bounding box center [418, 254] width 311 height 39
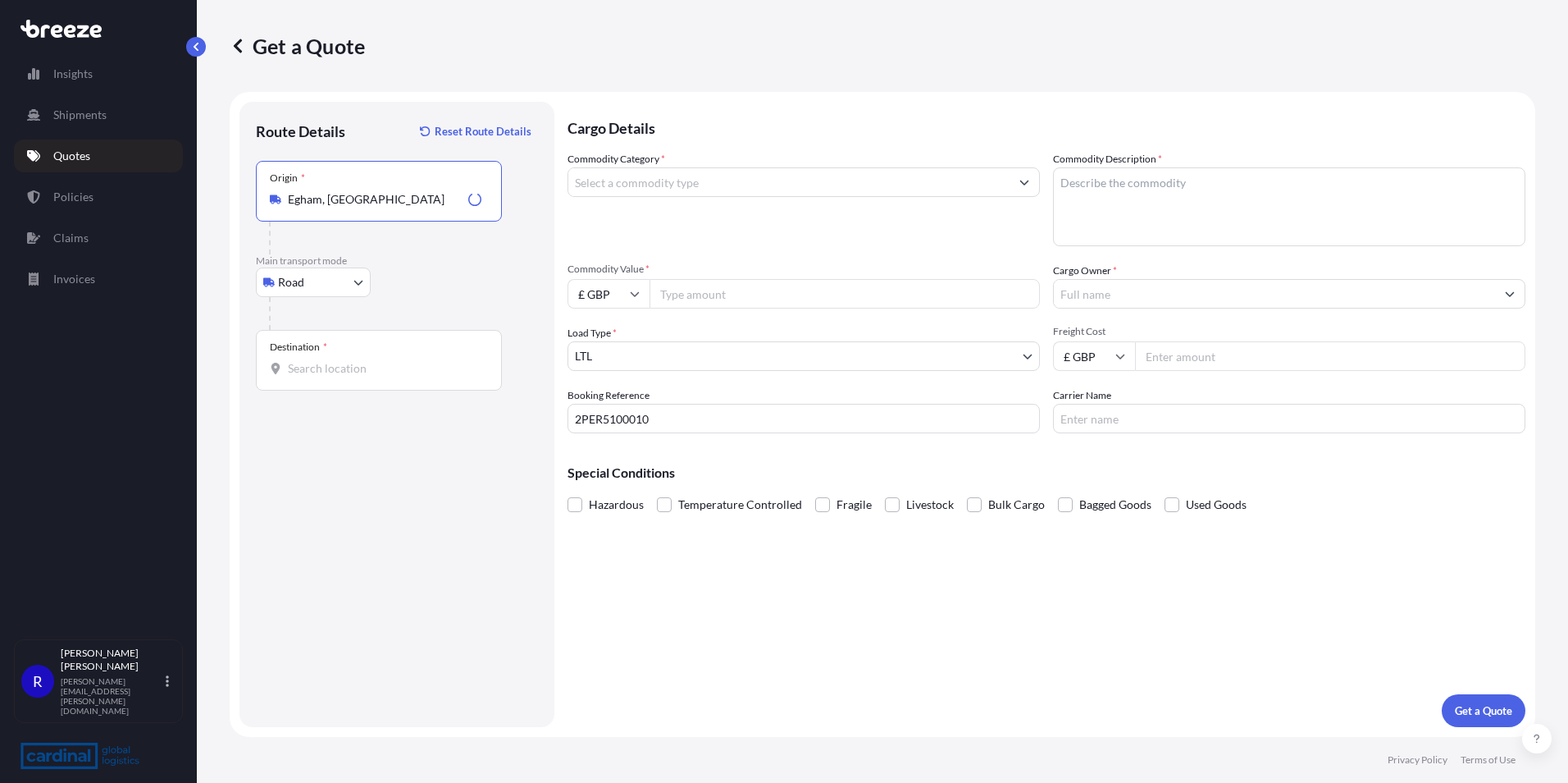
type input "Egham, [GEOGRAPHIC_DATA]"
click at [370, 377] on div "Destination *" at bounding box center [378, 361] width 246 height 61
click at [370, 376] on input "Destination *" at bounding box center [385, 367] width 194 height 17
click at [308, 374] on input "Destination * Please select a destination" at bounding box center [385, 367] width 194 height 17
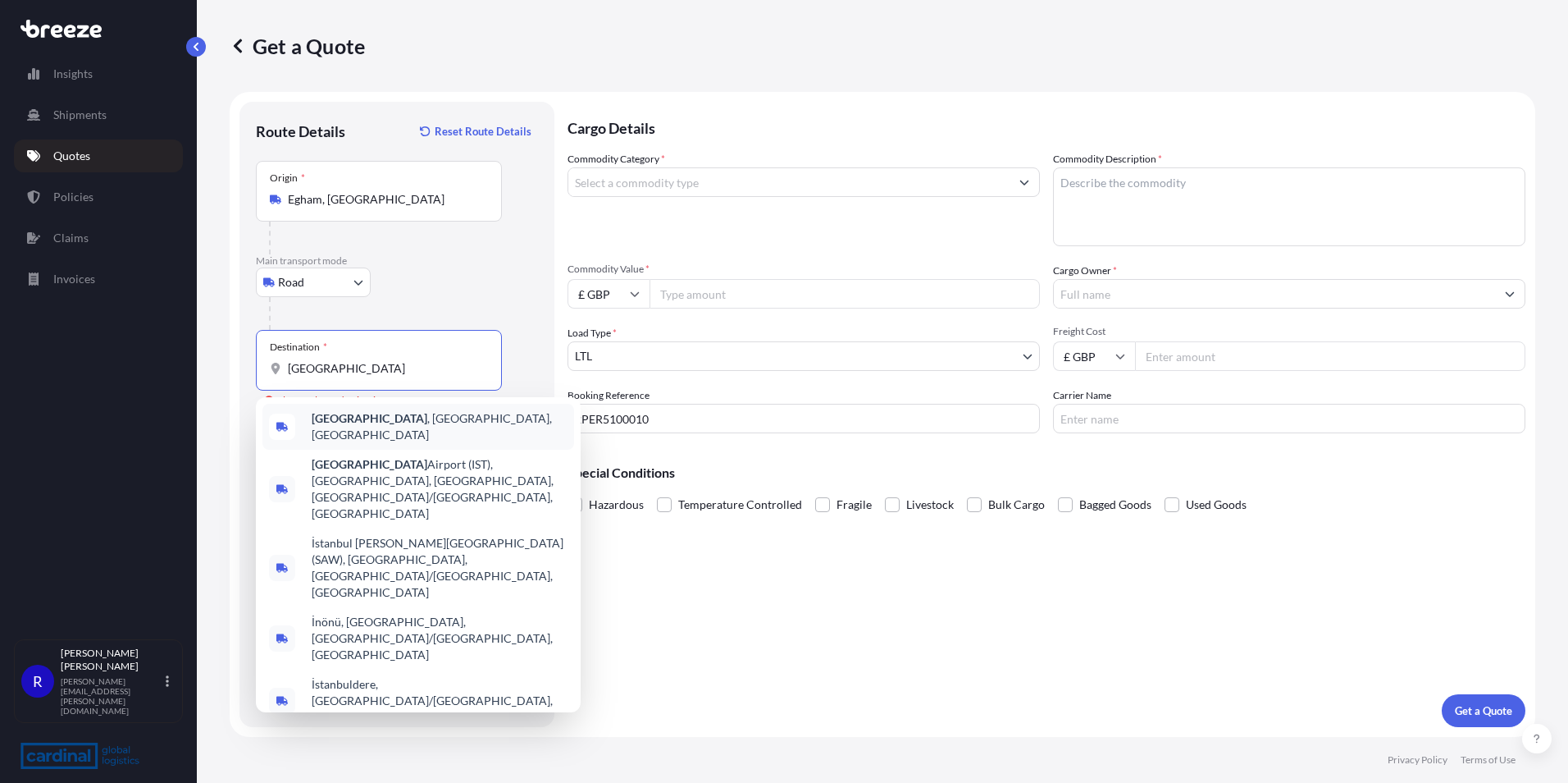
click at [373, 416] on span "[GEOGRAPHIC_DATA] , [GEOGRAPHIC_DATA], [GEOGRAPHIC_DATA]" at bounding box center [439, 426] width 256 height 32
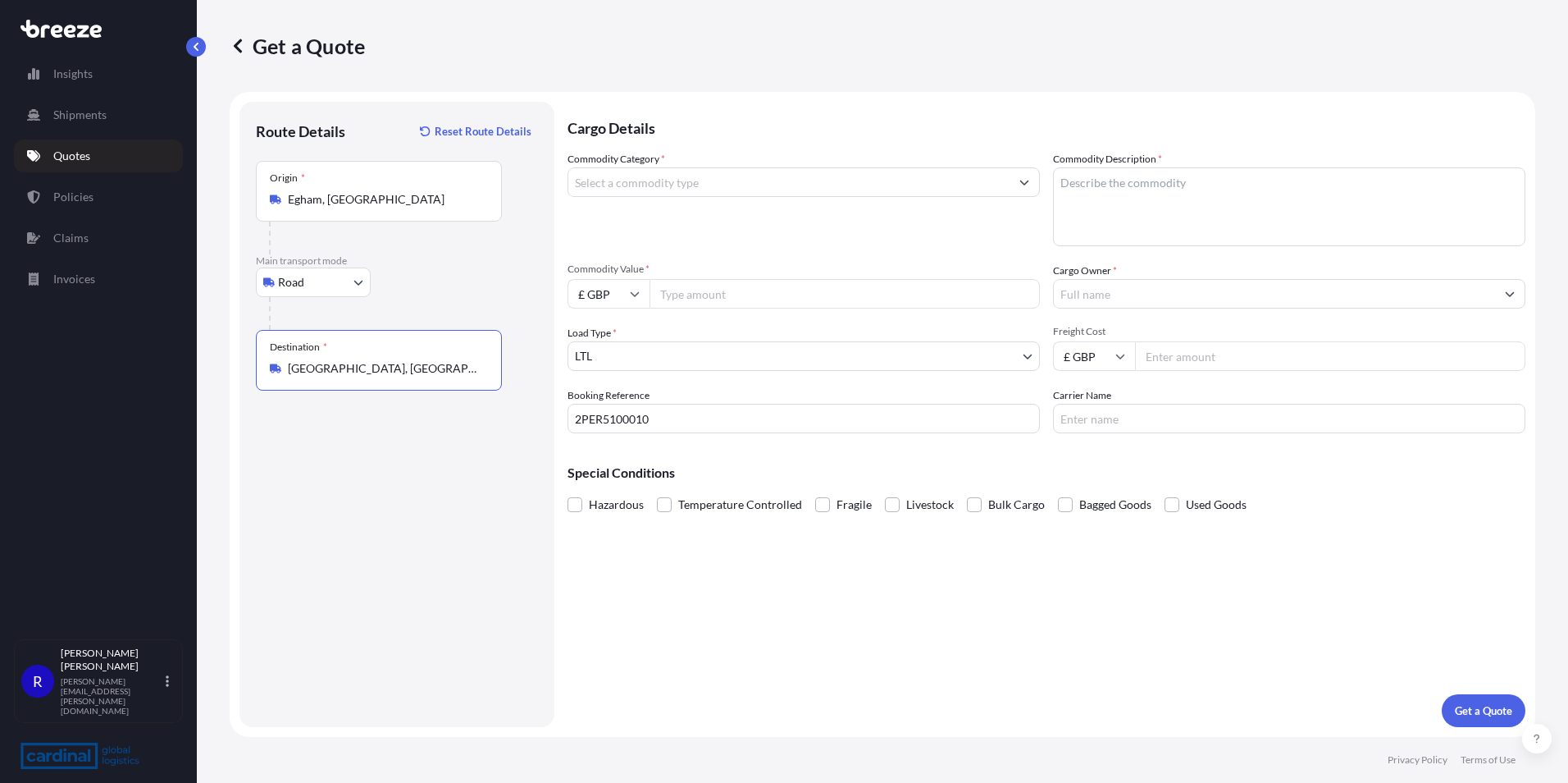
type input "[GEOGRAPHIC_DATA], [GEOGRAPHIC_DATA], [GEOGRAPHIC_DATA]"
click at [651, 364] on body "Insights Shipments Quotes Policies Claims Invoices R [PERSON_NAME] [PERSON_NAME…" at bounding box center [784, 391] width 1568 height 783
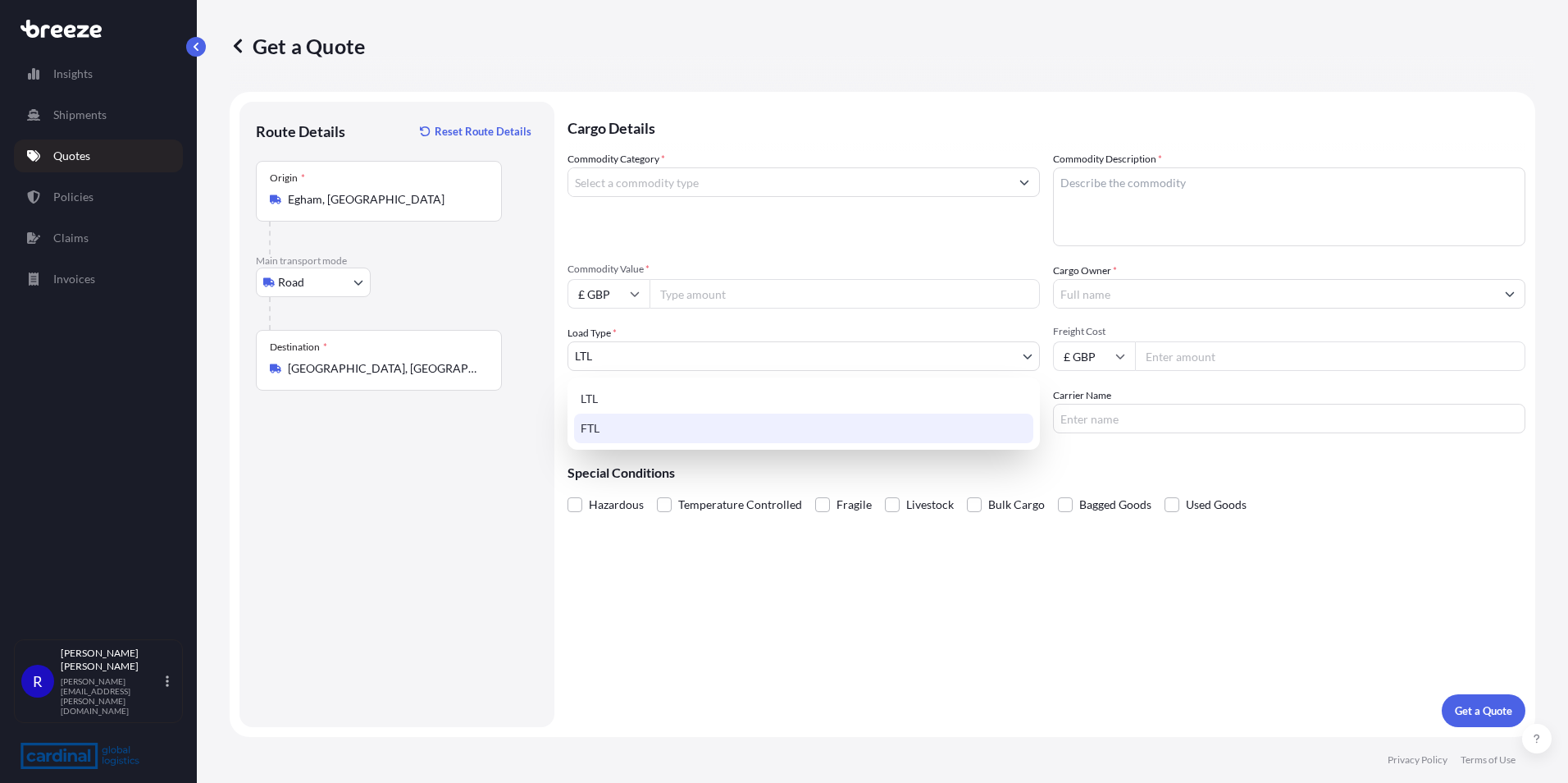
click at [608, 421] on div "FTL" at bounding box center [803, 428] width 459 height 29
select select "2"
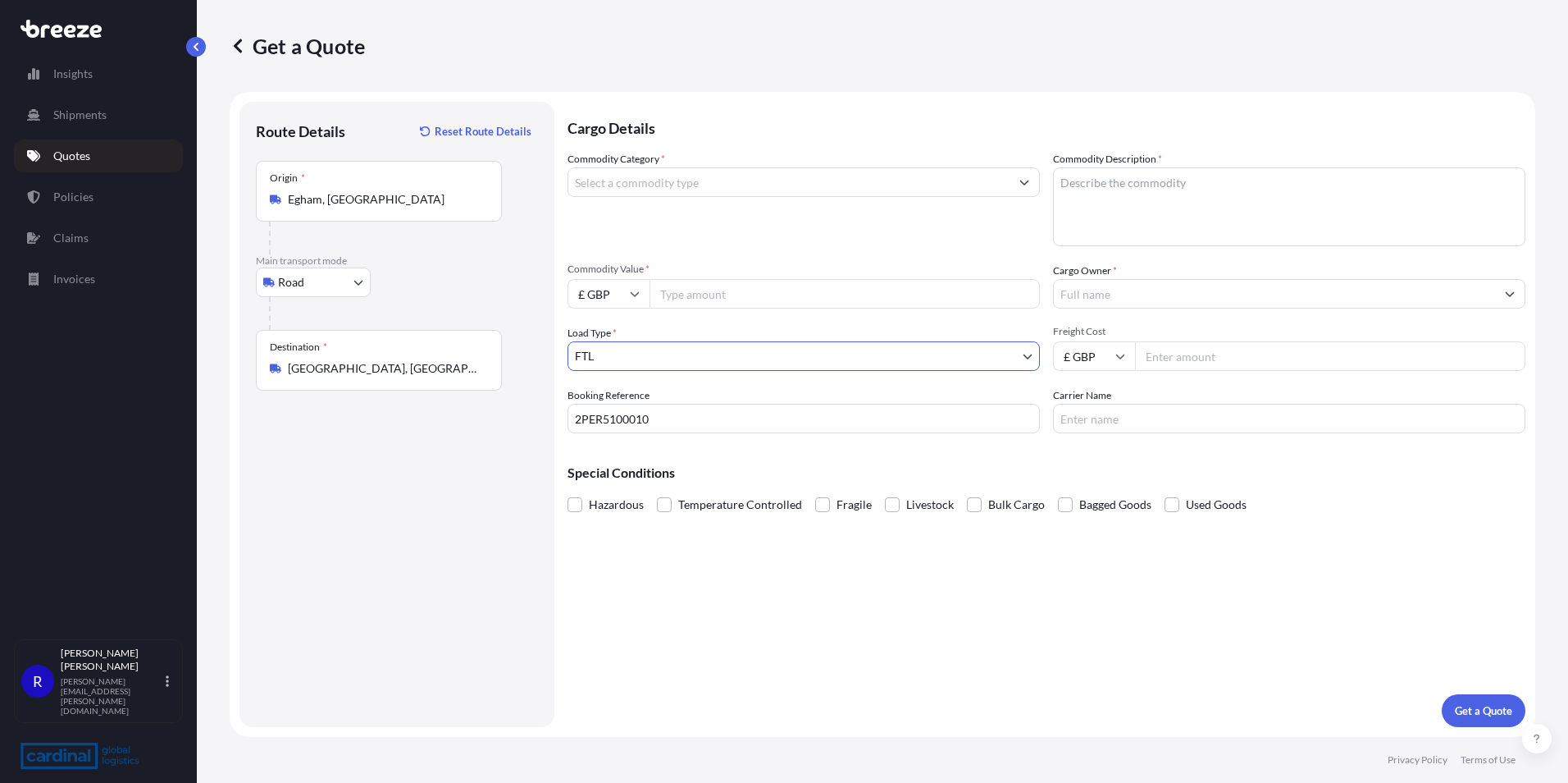
click at [677, 287] on input "Commodity Value *" at bounding box center [844, 294] width 390 height 29
drag, startPoint x: 713, startPoint y: 290, endPoint x: 641, endPoint y: 296, distance: 72.2
click at [641, 296] on div "£ GBP 53274.50" at bounding box center [803, 294] width 472 height 29
type input "57109.50"
click at [1163, 285] on input "Cargo Owner *" at bounding box center [1274, 294] width 441 height 29
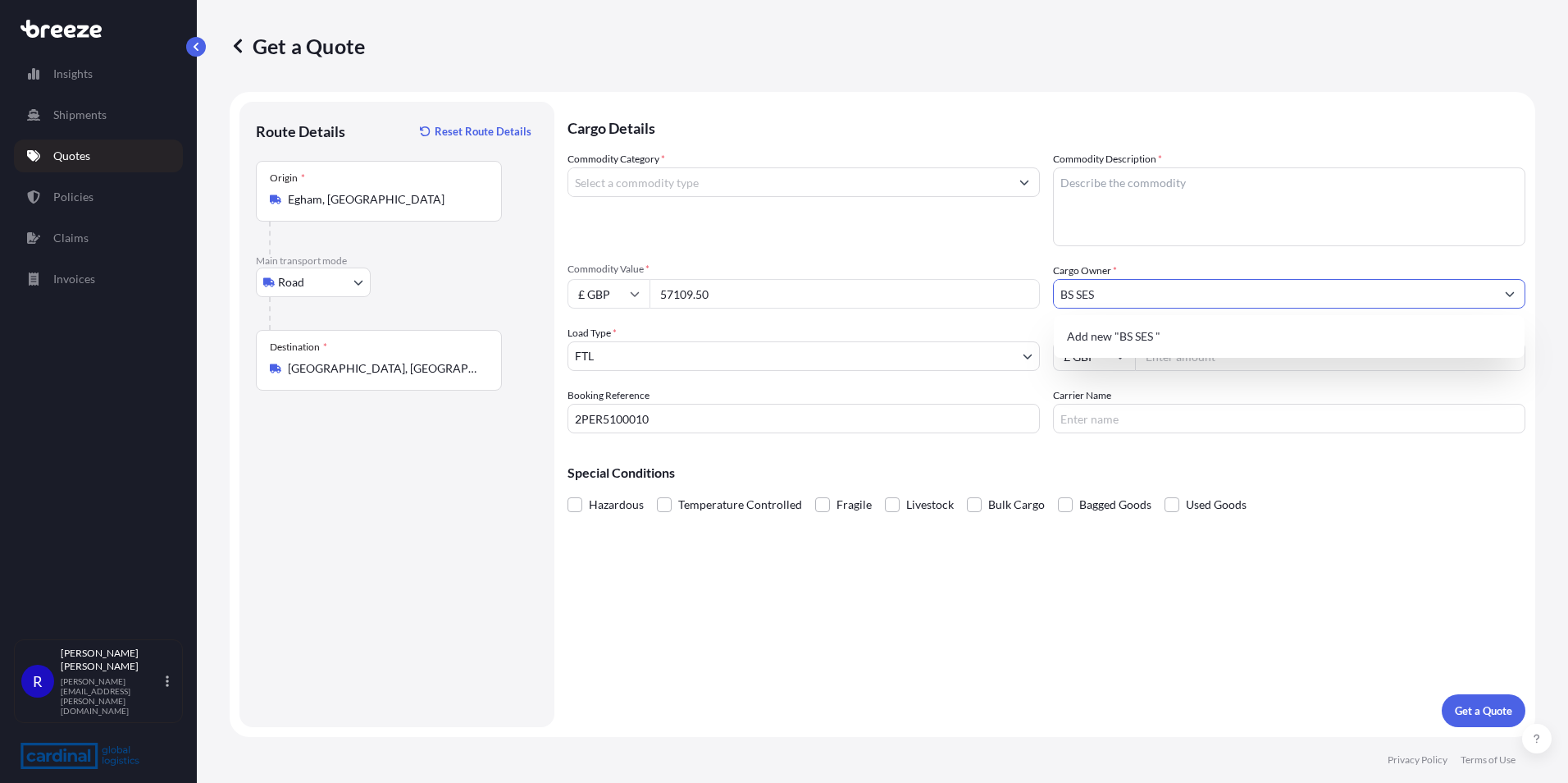
click at [1185, 291] on input "BS SES" at bounding box center [1274, 294] width 441 height 29
type input "BS SES GORUNTU VE ISIK"
click at [1156, 557] on div "Cargo Details Commodity Category * Commodity Description * Commodity Value * £ …" at bounding box center [1046, 415] width 958 height 625
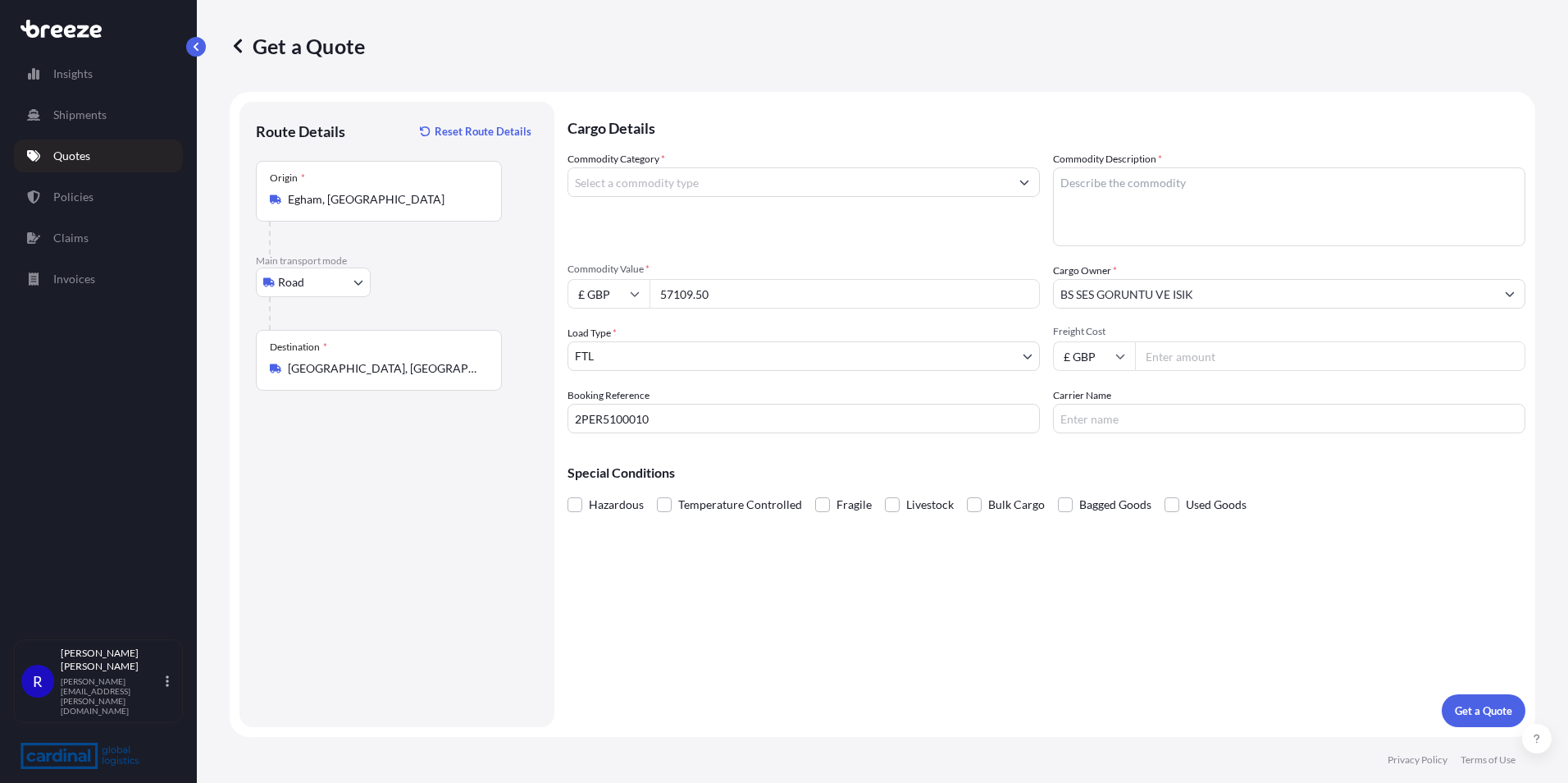
click at [1166, 348] on input "Freight Cost" at bounding box center [1330, 356] width 390 height 29
type input "3630.00"
click at [1095, 209] on textarea "Commodity Description *" at bounding box center [1289, 207] width 472 height 78
type textarea "ELECTRONIC PARTS"
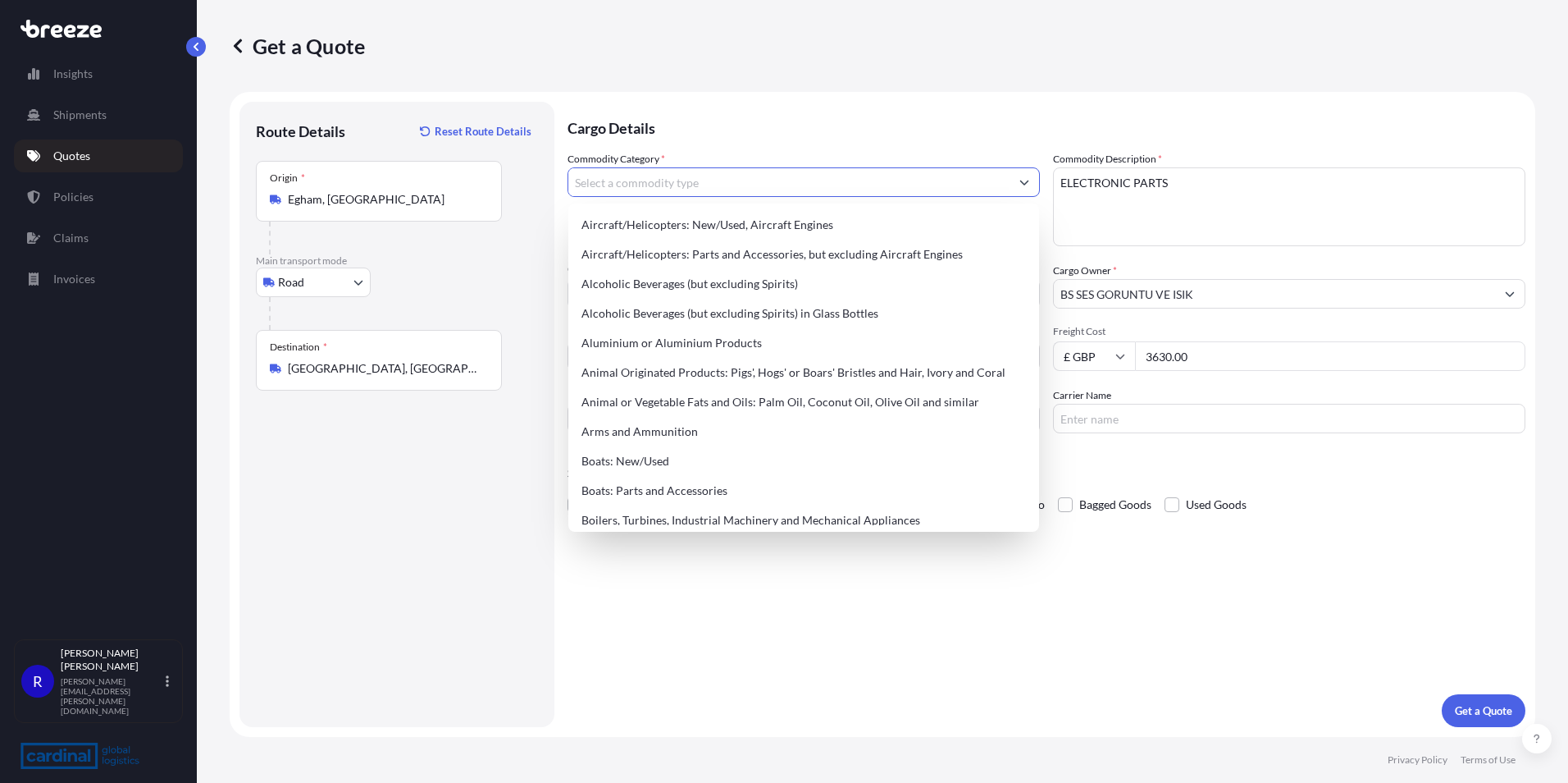
click at [772, 178] on input "Commodity Category *" at bounding box center [788, 182] width 441 height 29
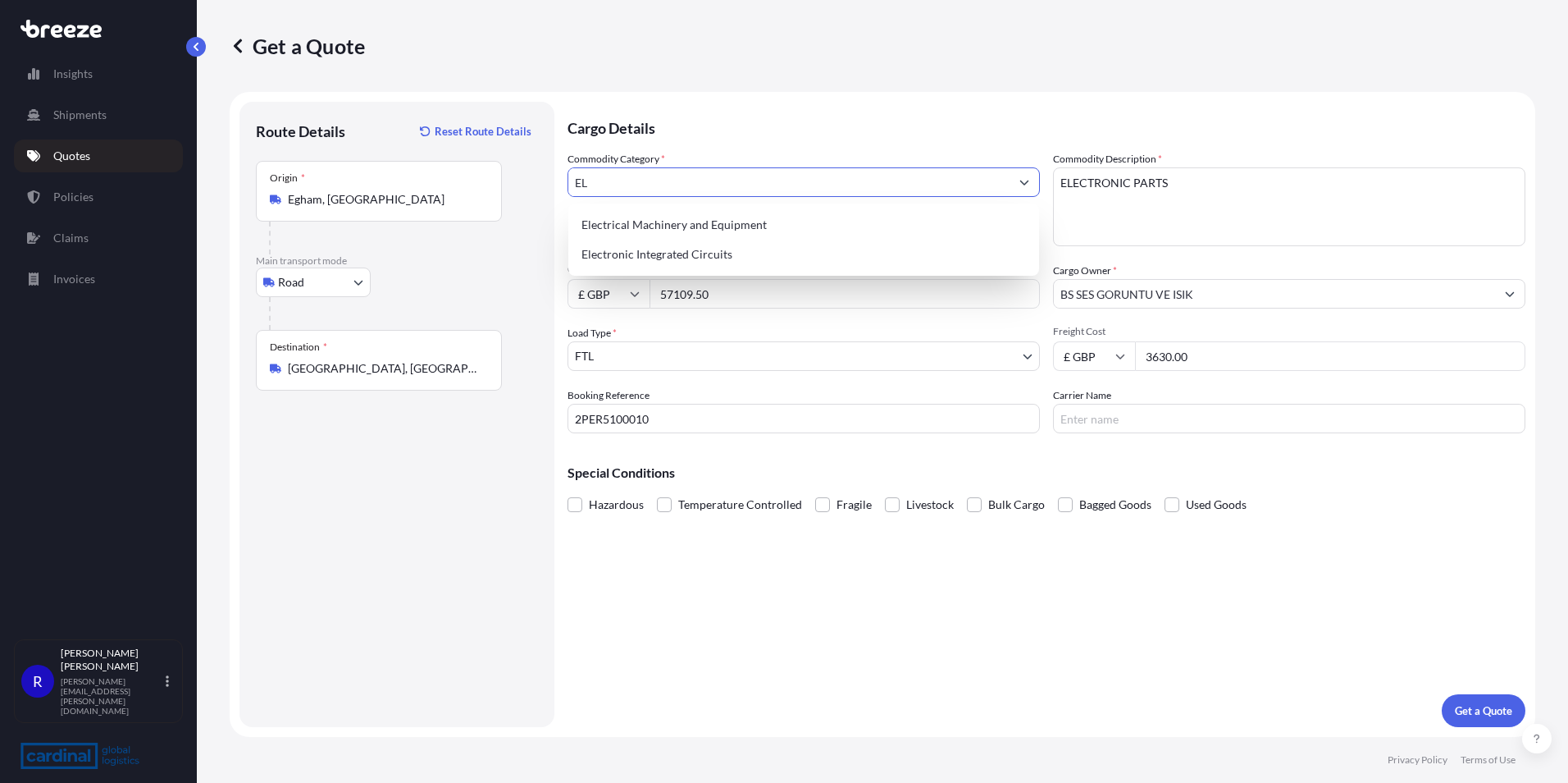
type input "E"
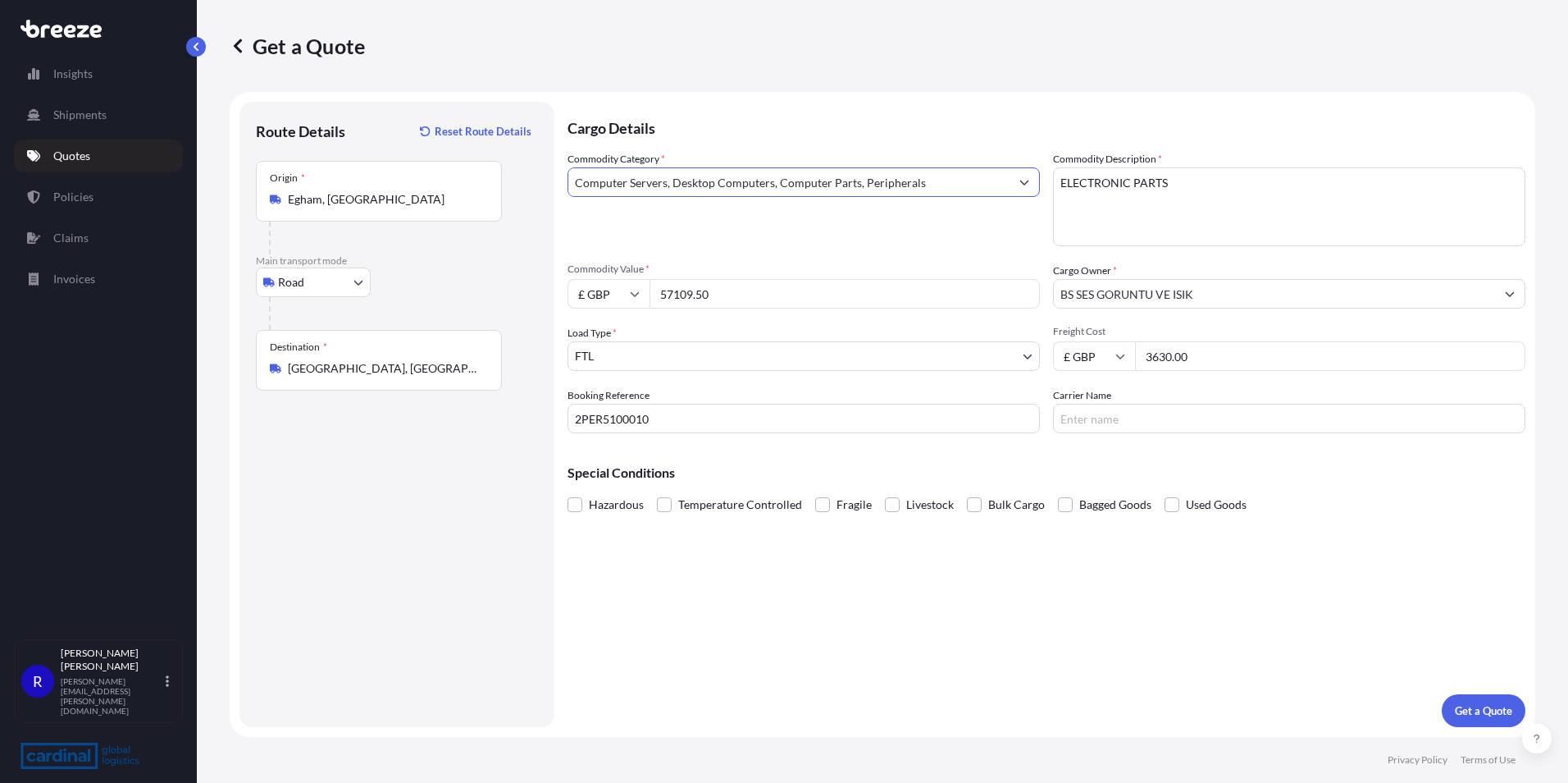
type input "Computer Servers, Desktop Computers, Computer Parts, Peripherals"
click at [1182, 196] on textarea "ELECTRONIC PARTS" at bounding box center [1289, 207] width 472 height 78
drag, startPoint x: 1189, startPoint y: 190, endPoint x: 939, endPoint y: 178, distance: 250.3
click at [939, 178] on div "Commodity Category * Computer Servers, Desktop Computers, Computer Parts, Perip…" at bounding box center [1046, 292] width 958 height 282
type textarea "COMPUTER PARTS"
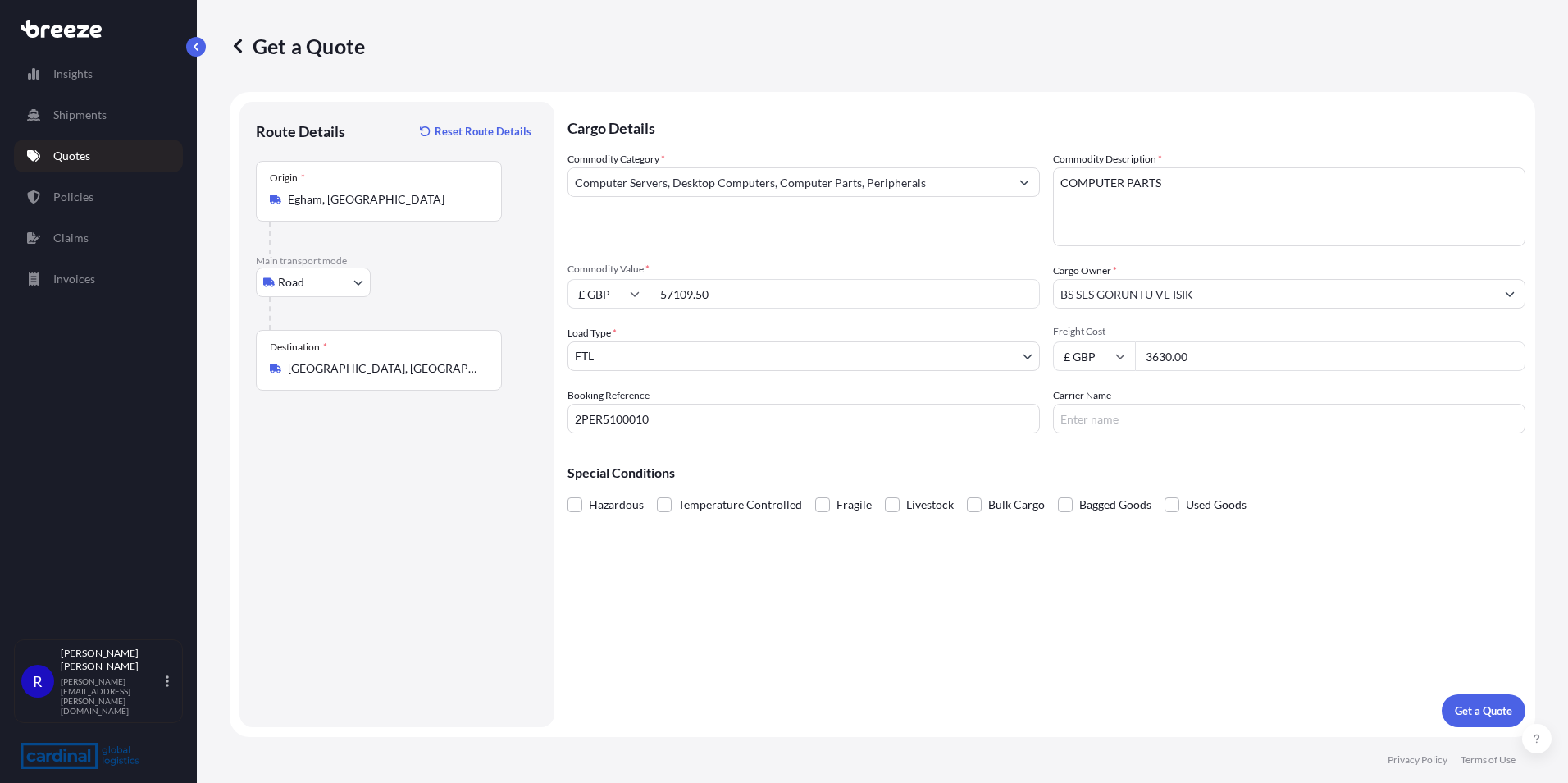
click at [843, 512] on span "Fragile" at bounding box center [854, 504] width 35 height 24
click at [815, 492] on input "Fragile" at bounding box center [815, 492] width 0 height 0
click at [1492, 704] on p "Get a Quote" at bounding box center [1483, 710] width 58 height 17
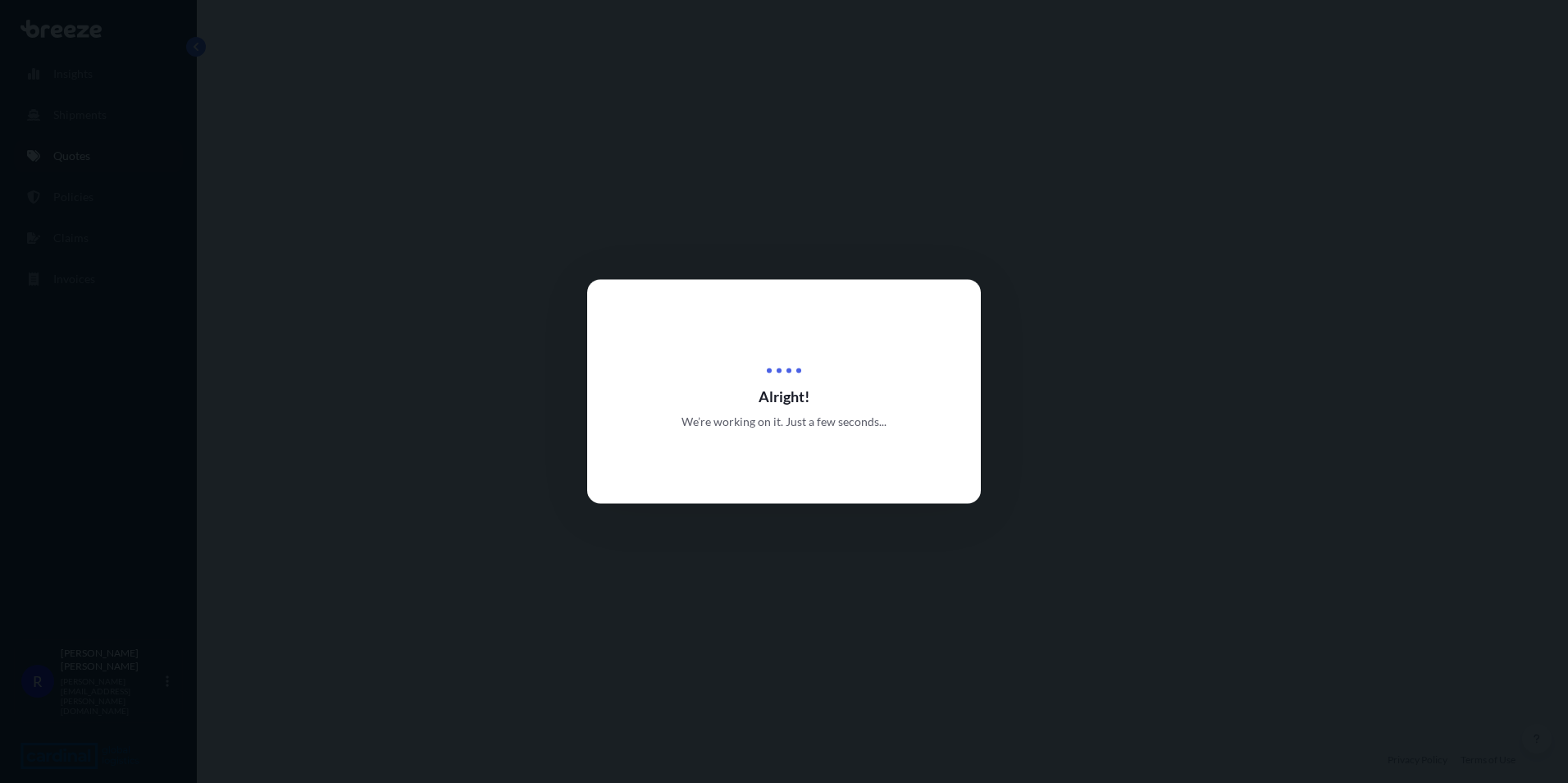
select select "Road"
select select "2"
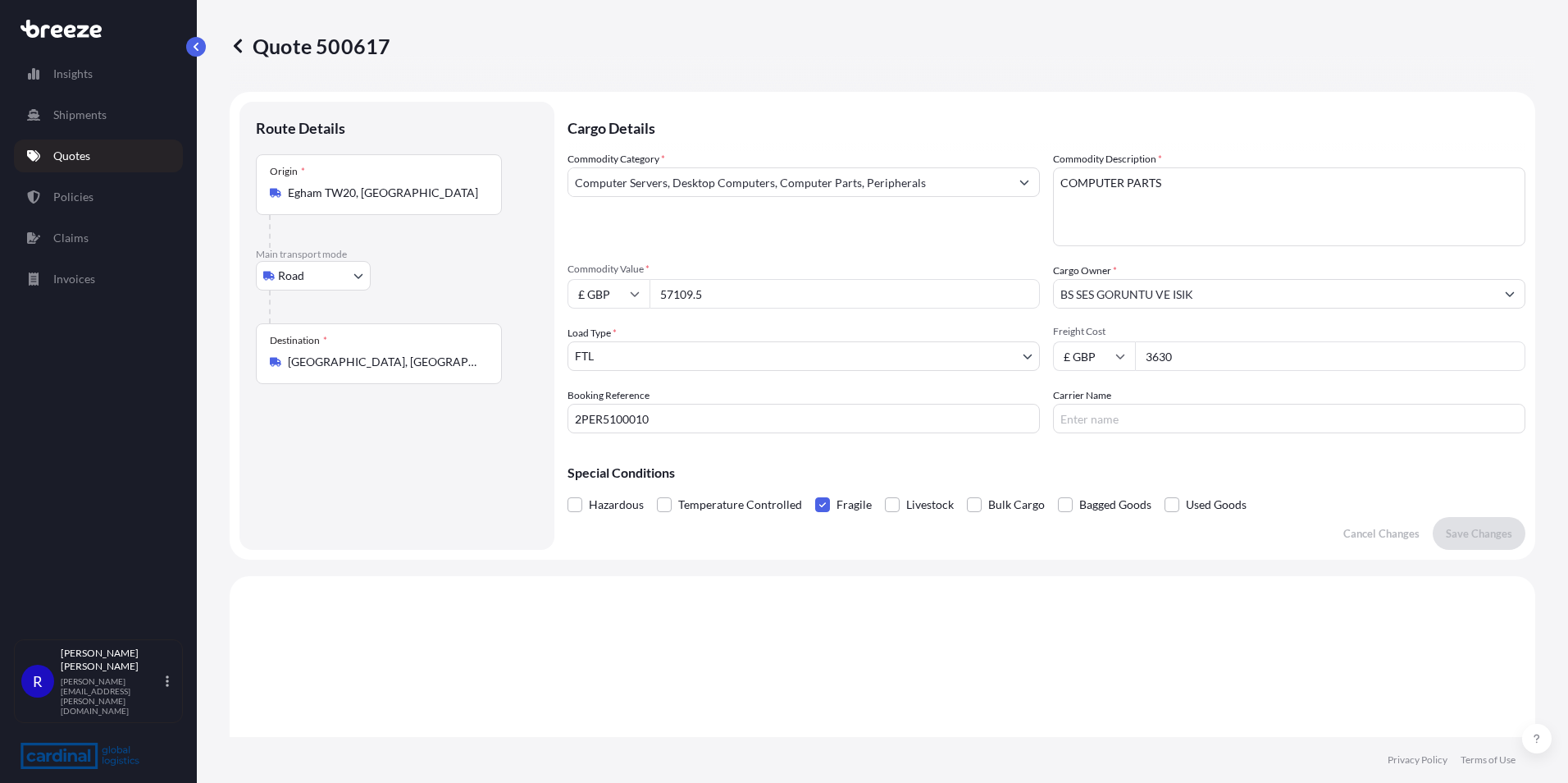
click at [823, 503] on span at bounding box center [822, 504] width 15 height 15
click at [815, 492] on input "Fragile" at bounding box center [815, 492] width 0 height 0
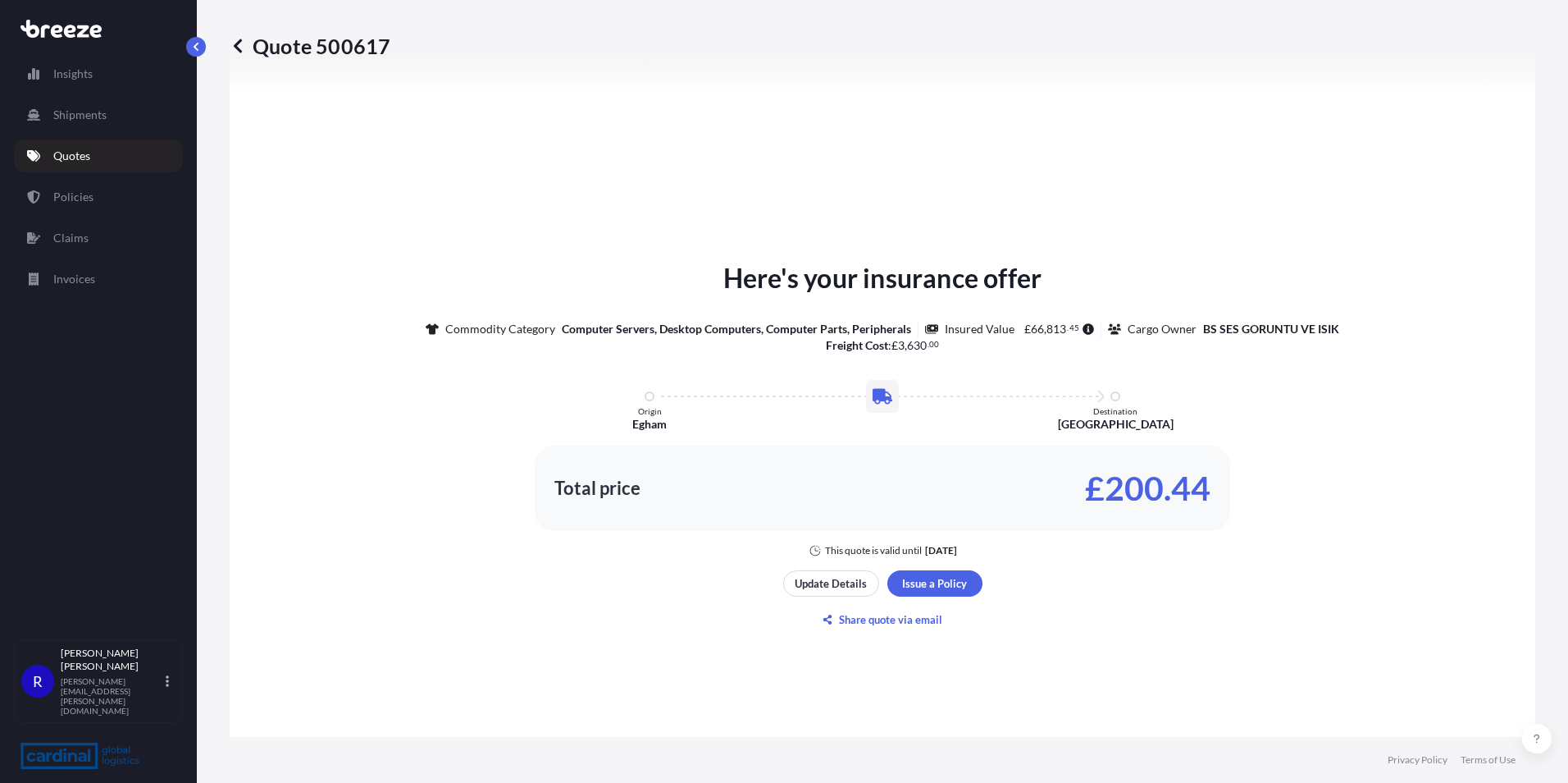
scroll to position [82, 0]
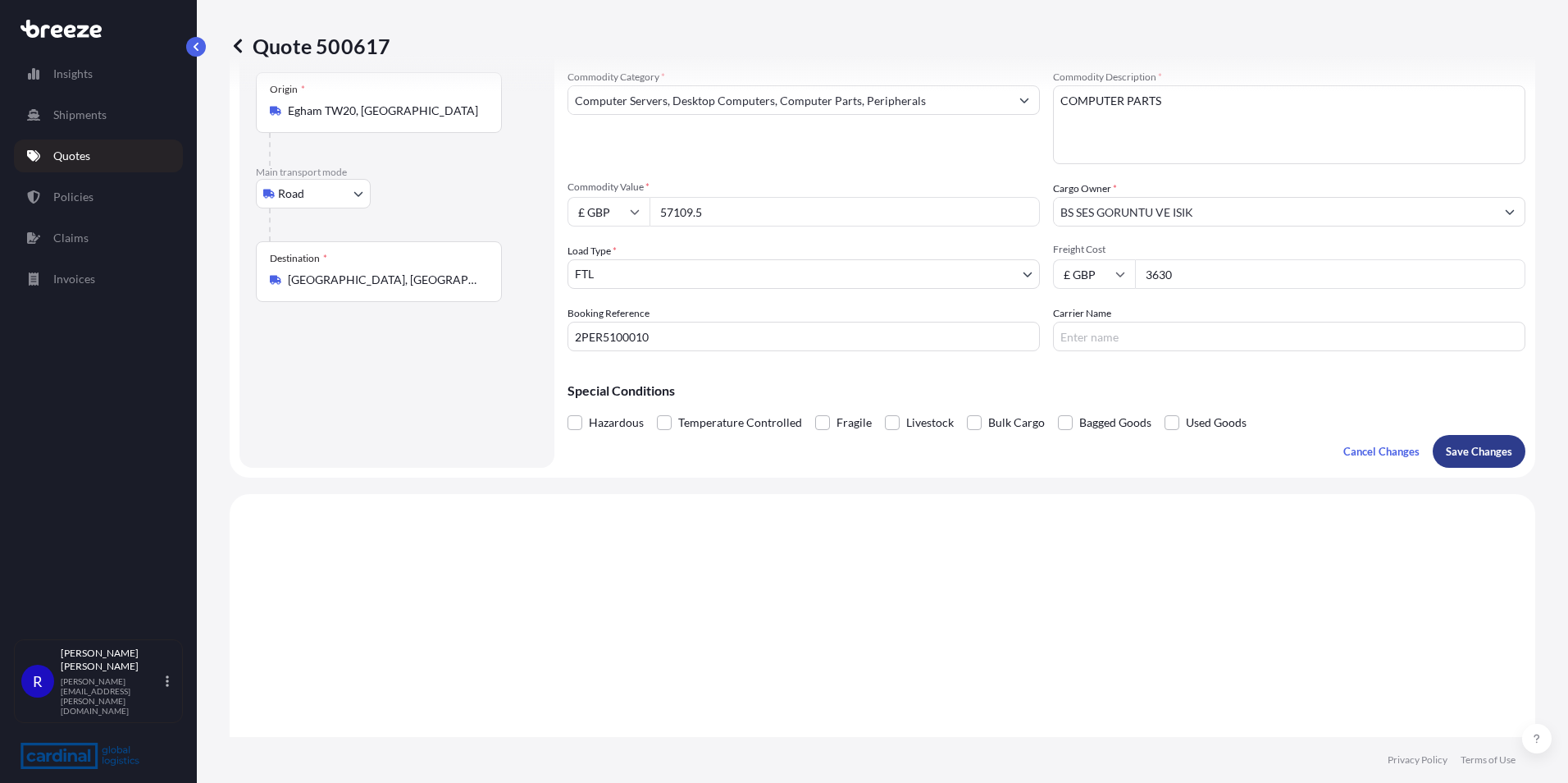
click at [1458, 446] on p "Save Changes" at bounding box center [1479, 451] width 67 height 17
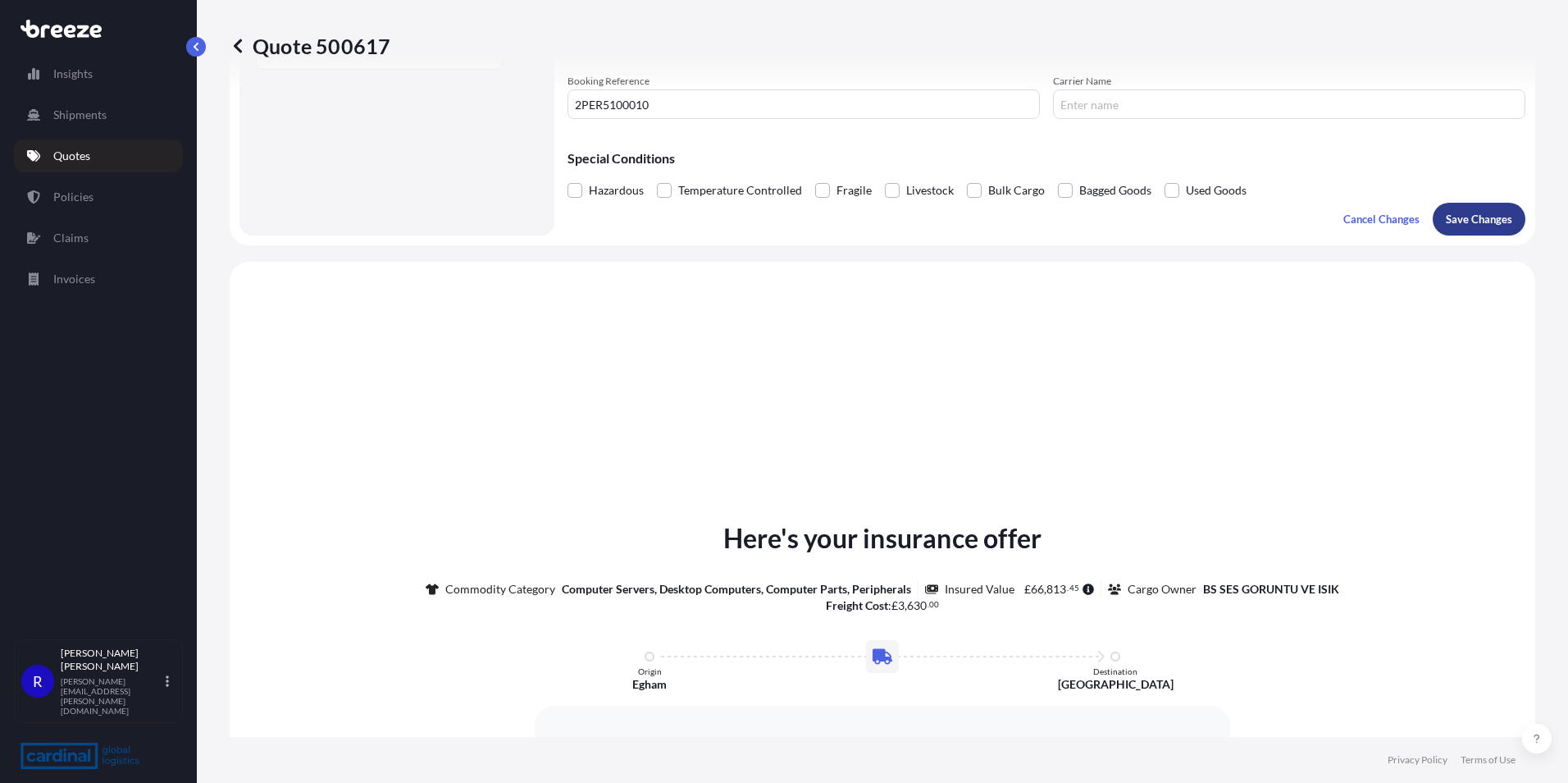
scroll to position [494, 0]
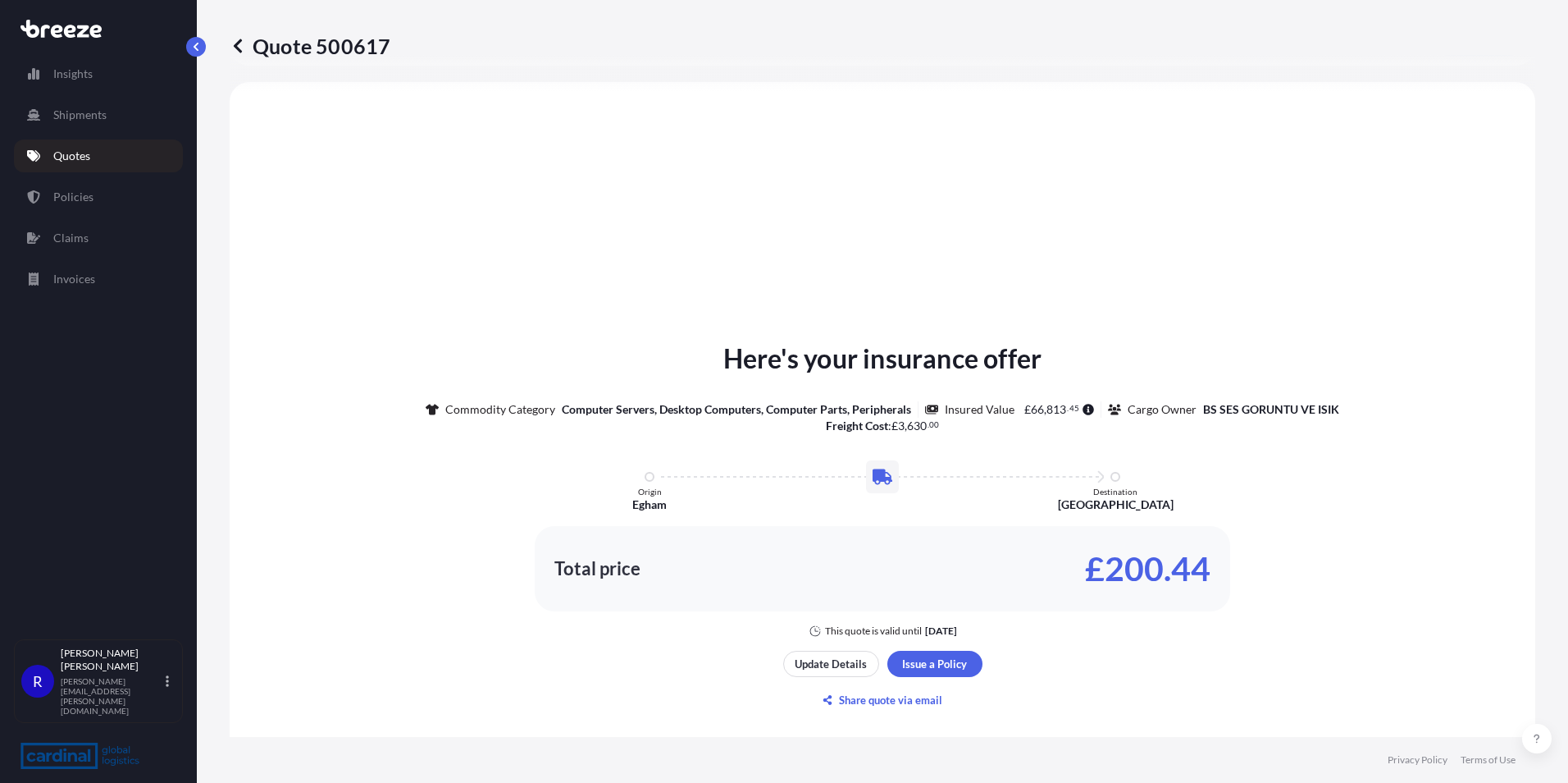
select select "Road"
select select "2"
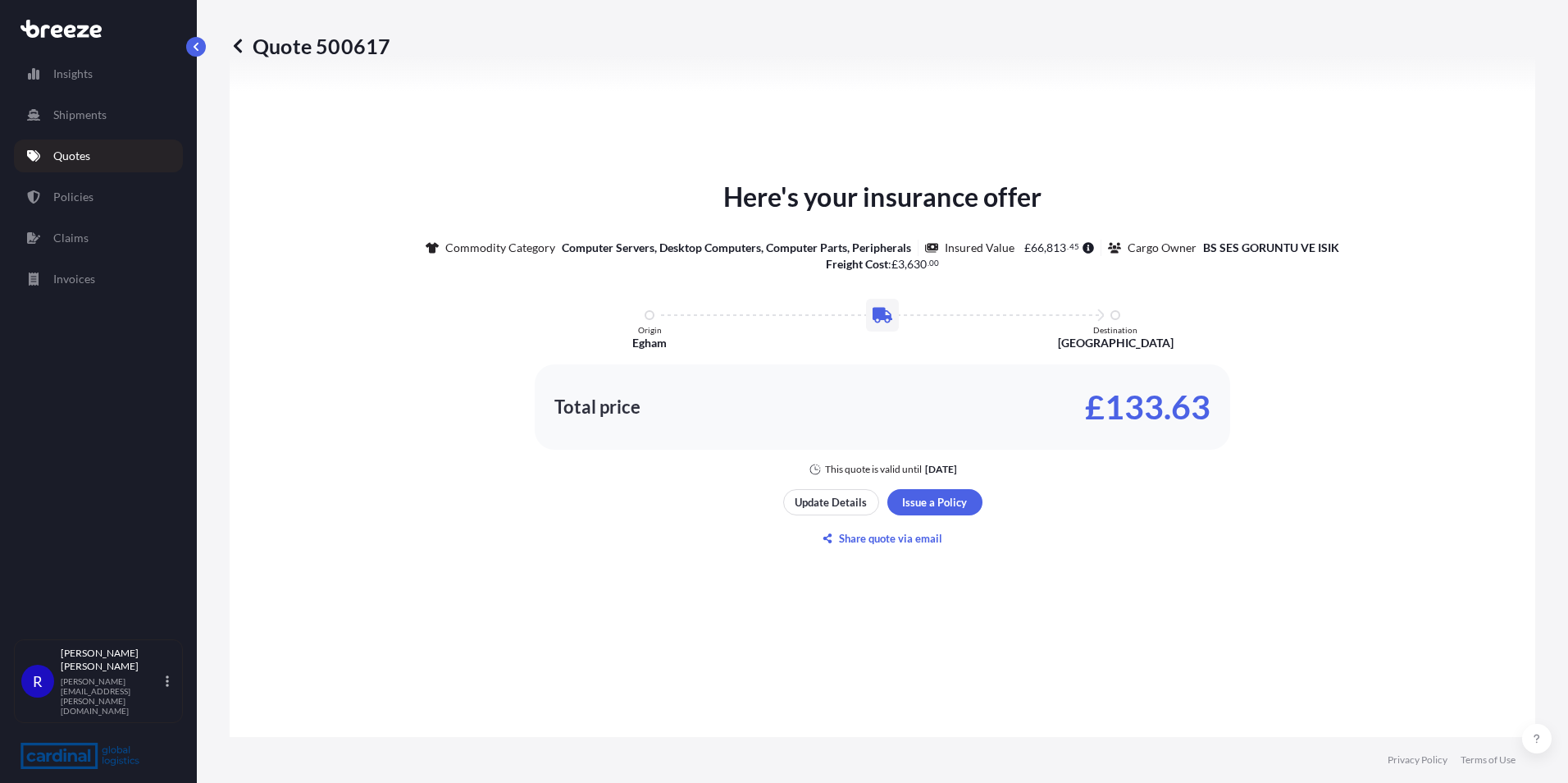
scroll to position [657, 0]
drag, startPoint x: 1392, startPoint y: 411, endPoint x: 1315, endPoint y: 414, distance: 77.1
click at [1392, 411] on div "Here's your insurance offer Commodity Category Computer Servers, Desktop Comput…" at bounding box center [882, 325] width 1259 height 299
click at [1467, 285] on div "Here's your insurance offer Commodity Category Computer Servers, Desktop Comput…" at bounding box center [882, 325] width 1259 height 299
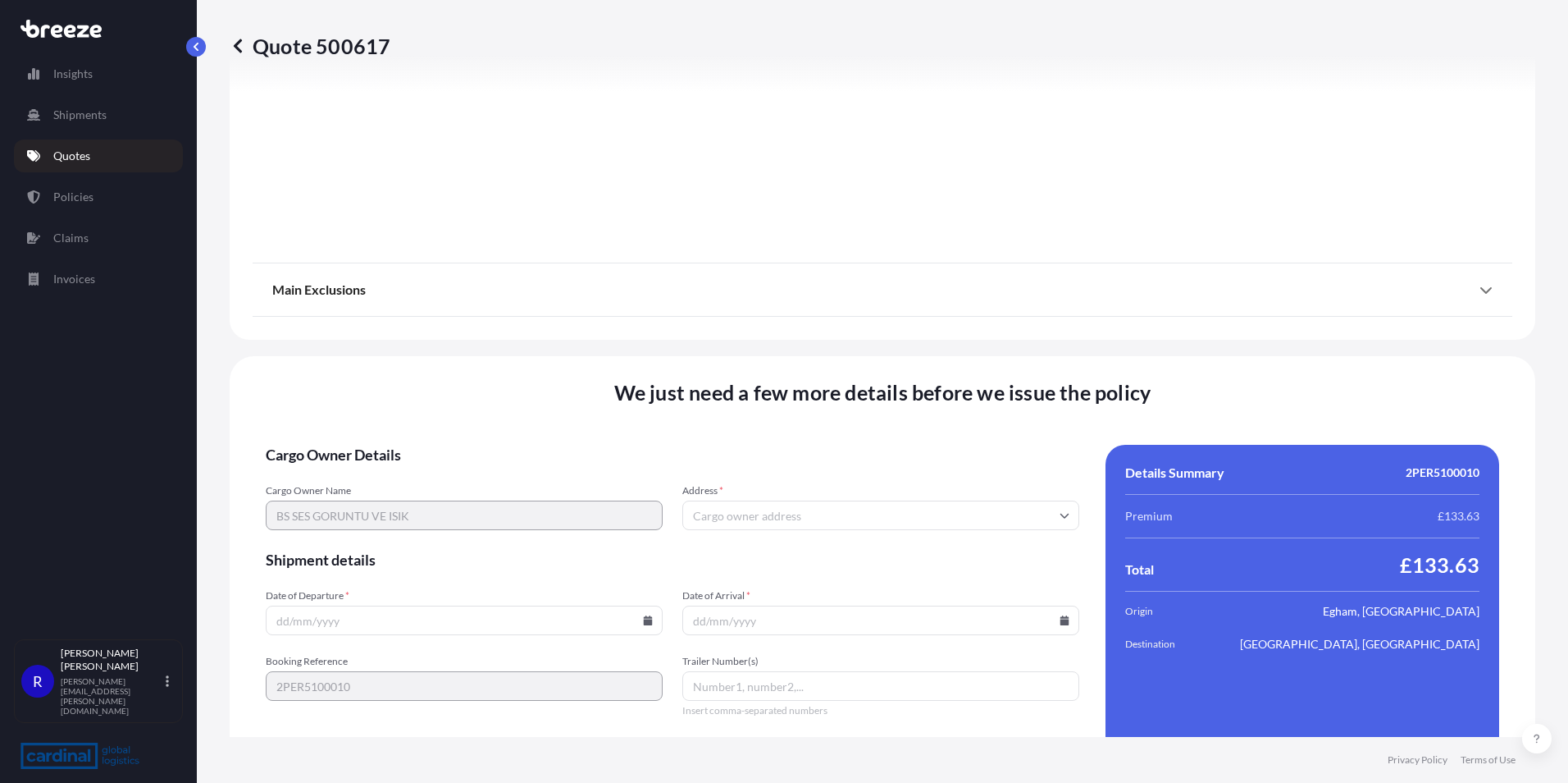
scroll to position [1821, 0]
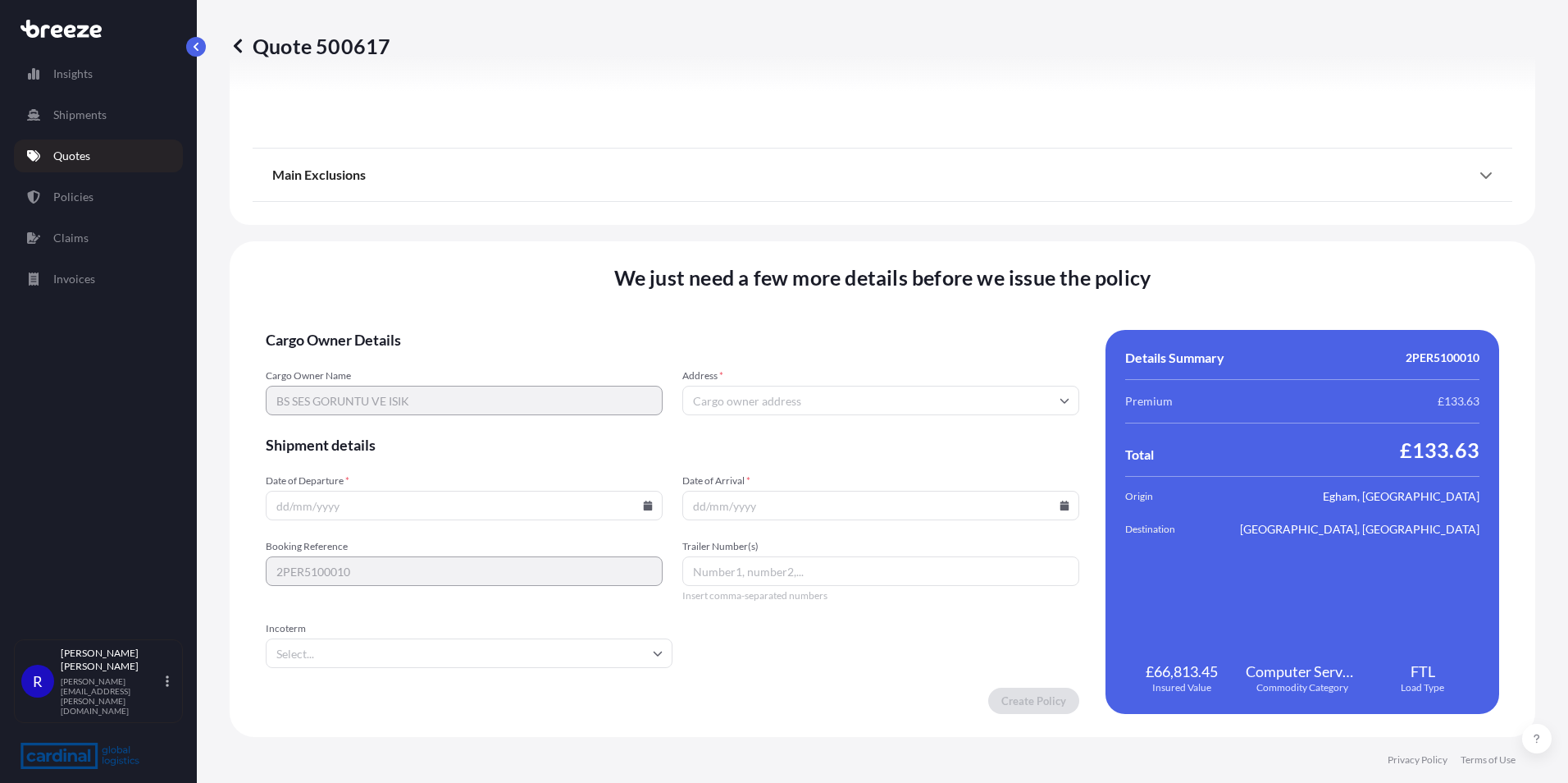
click at [868, 399] on input "Address *" at bounding box center [879, 400] width 397 height 29
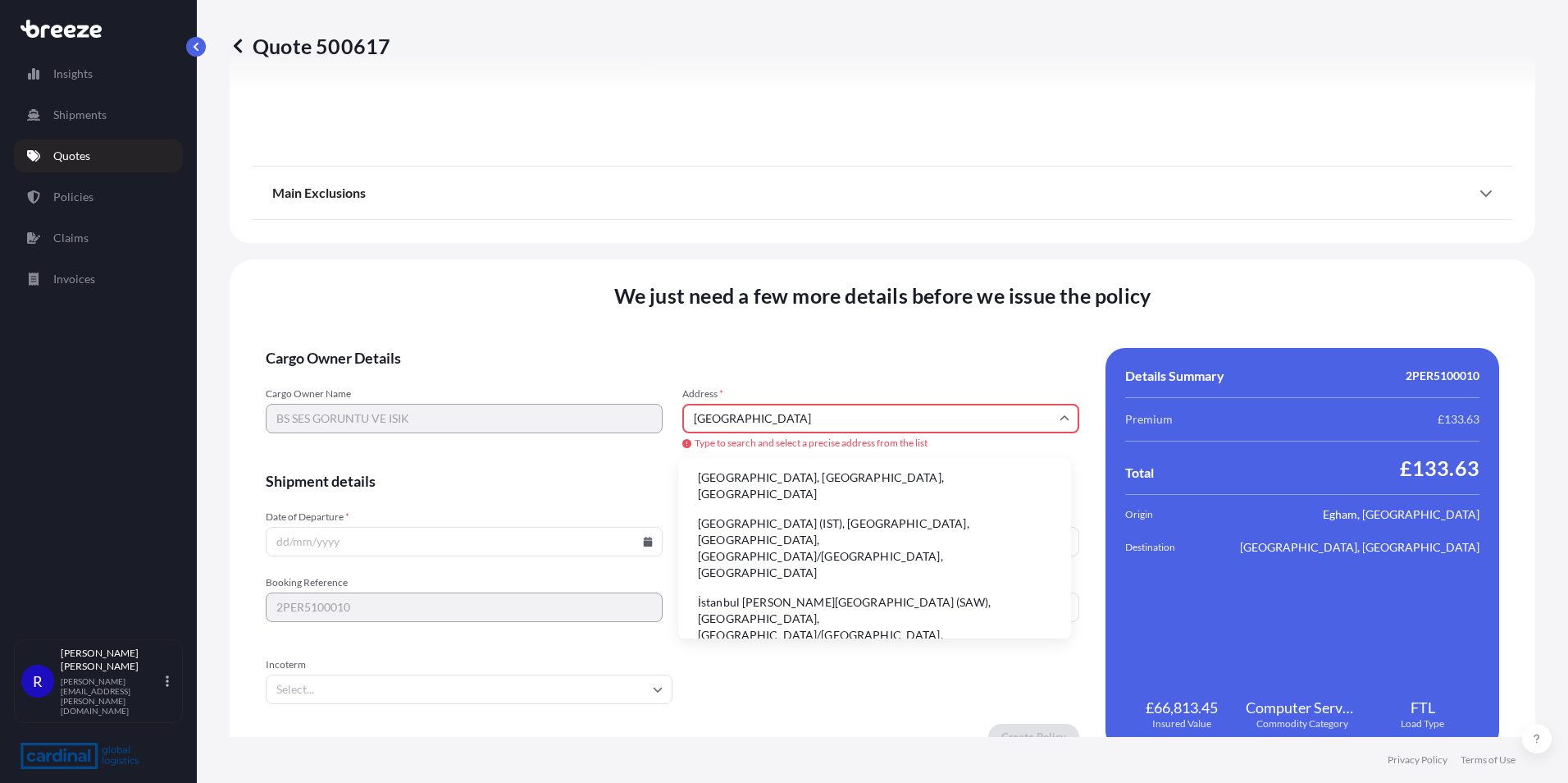
click at [768, 482] on li "[GEOGRAPHIC_DATA], [GEOGRAPHIC_DATA], [GEOGRAPHIC_DATA]" at bounding box center [875, 486] width 380 height 43
type input "[GEOGRAPHIC_DATA], [GEOGRAPHIC_DATA], [GEOGRAPHIC_DATA]"
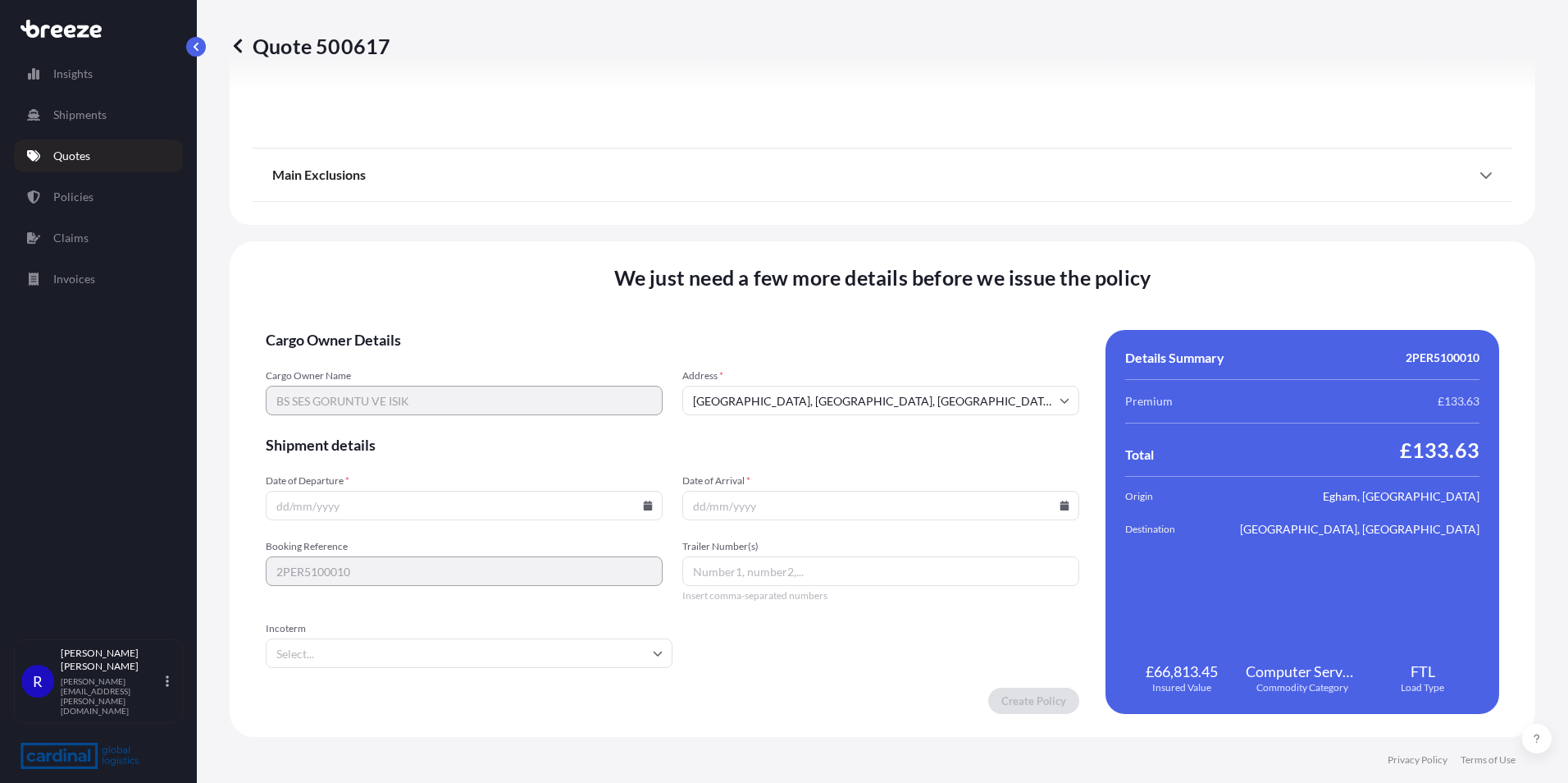
click at [504, 511] on input "Date of Departure *" at bounding box center [463, 506] width 397 height 29
click at [642, 504] on icon at bounding box center [647, 506] width 10 height 10
click at [504, 298] on button "3" at bounding box center [500, 297] width 26 height 26
type input "[DATE]"
click at [1056, 511] on input "Date of Arrival *" at bounding box center [879, 506] width 397 height 29
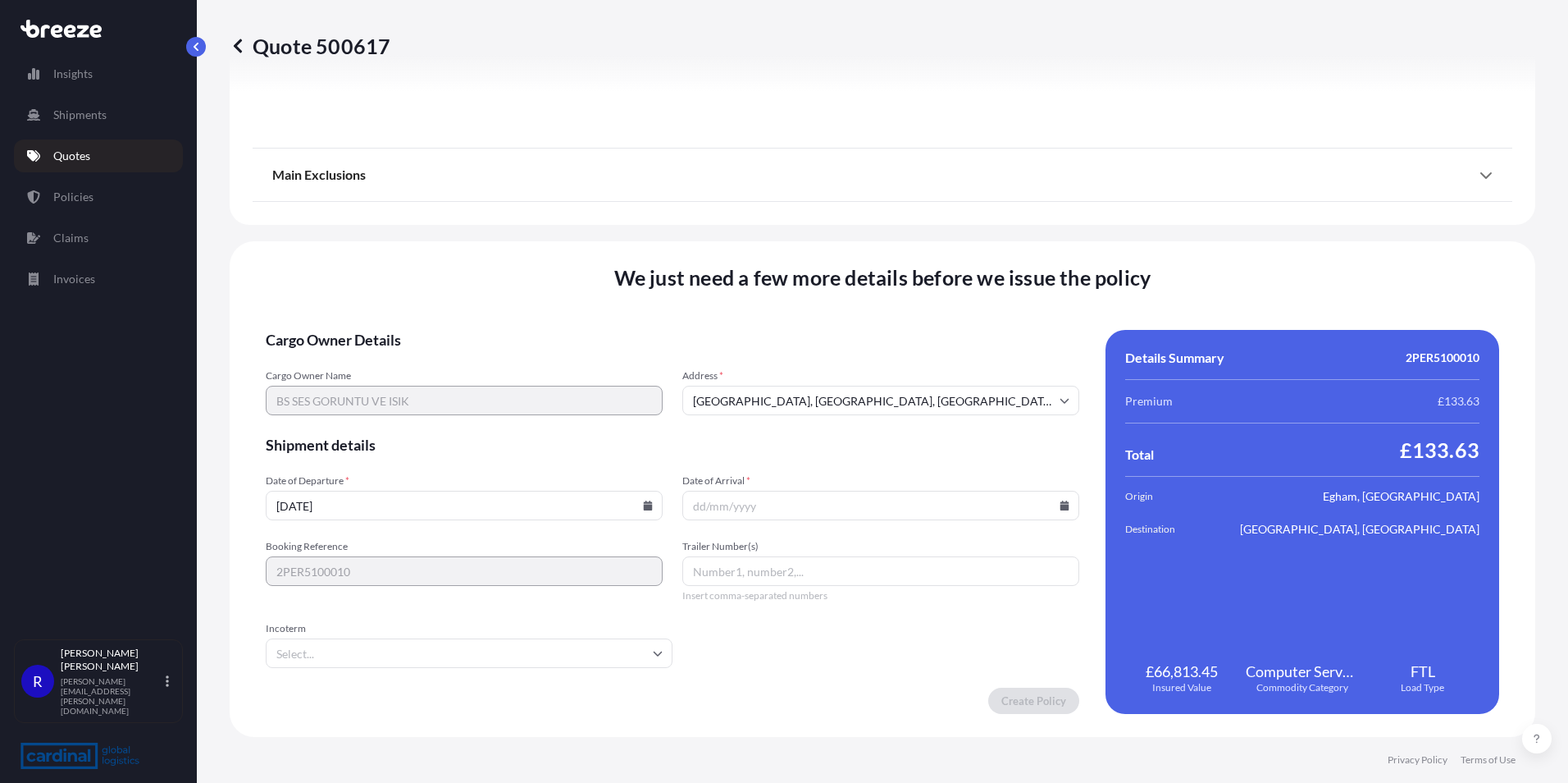
click at [1060, 507] on icon at bounding box center [1064, 506] width 9 height 10
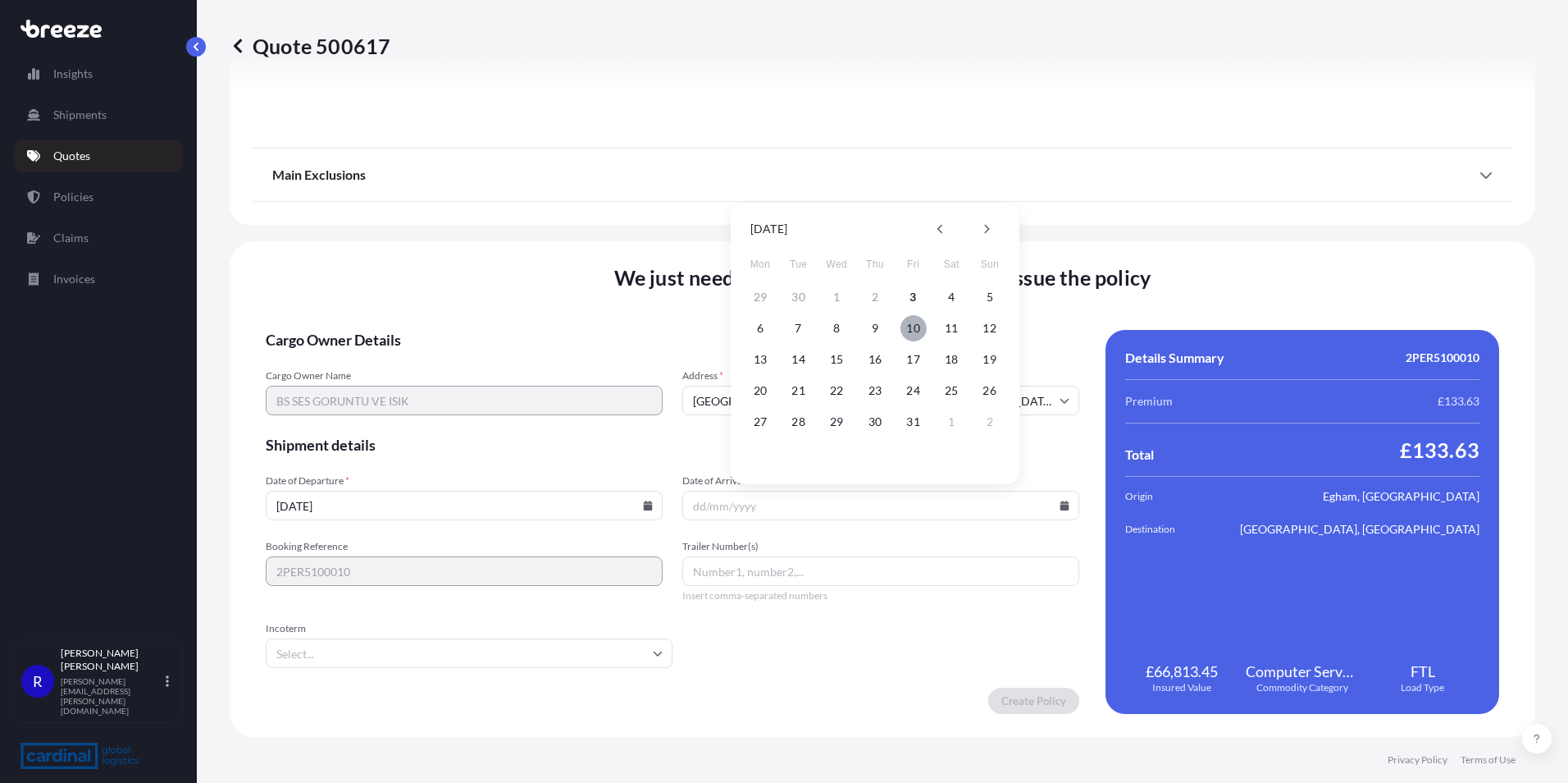
click at [920, 331] on button "10" at bounding box center [913, 327] width 26 height 26
type input "[DATE]"
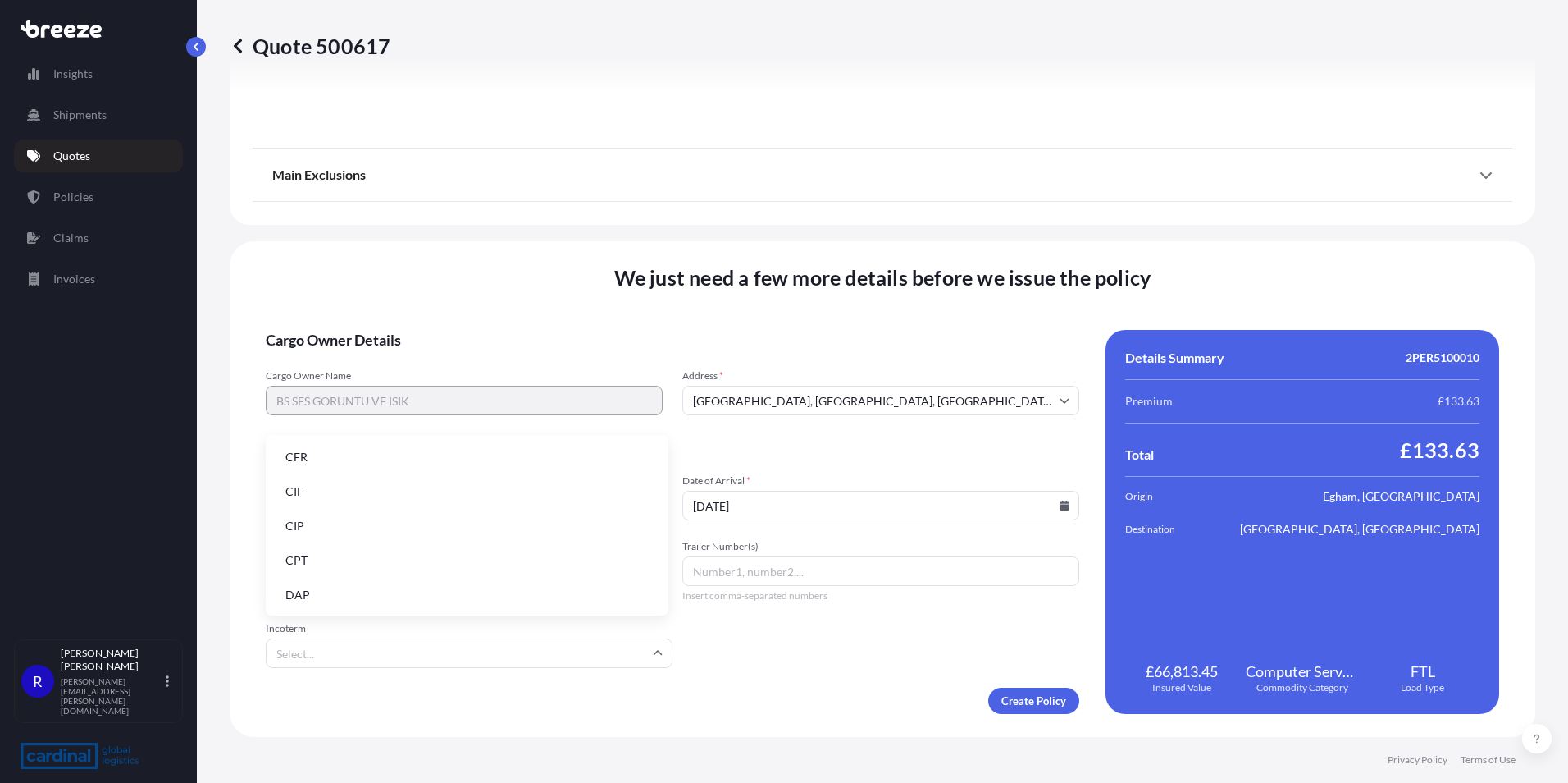
click at [359, 642] on input "Incoterm" at bounding box center [468, 653] width 406 height 29
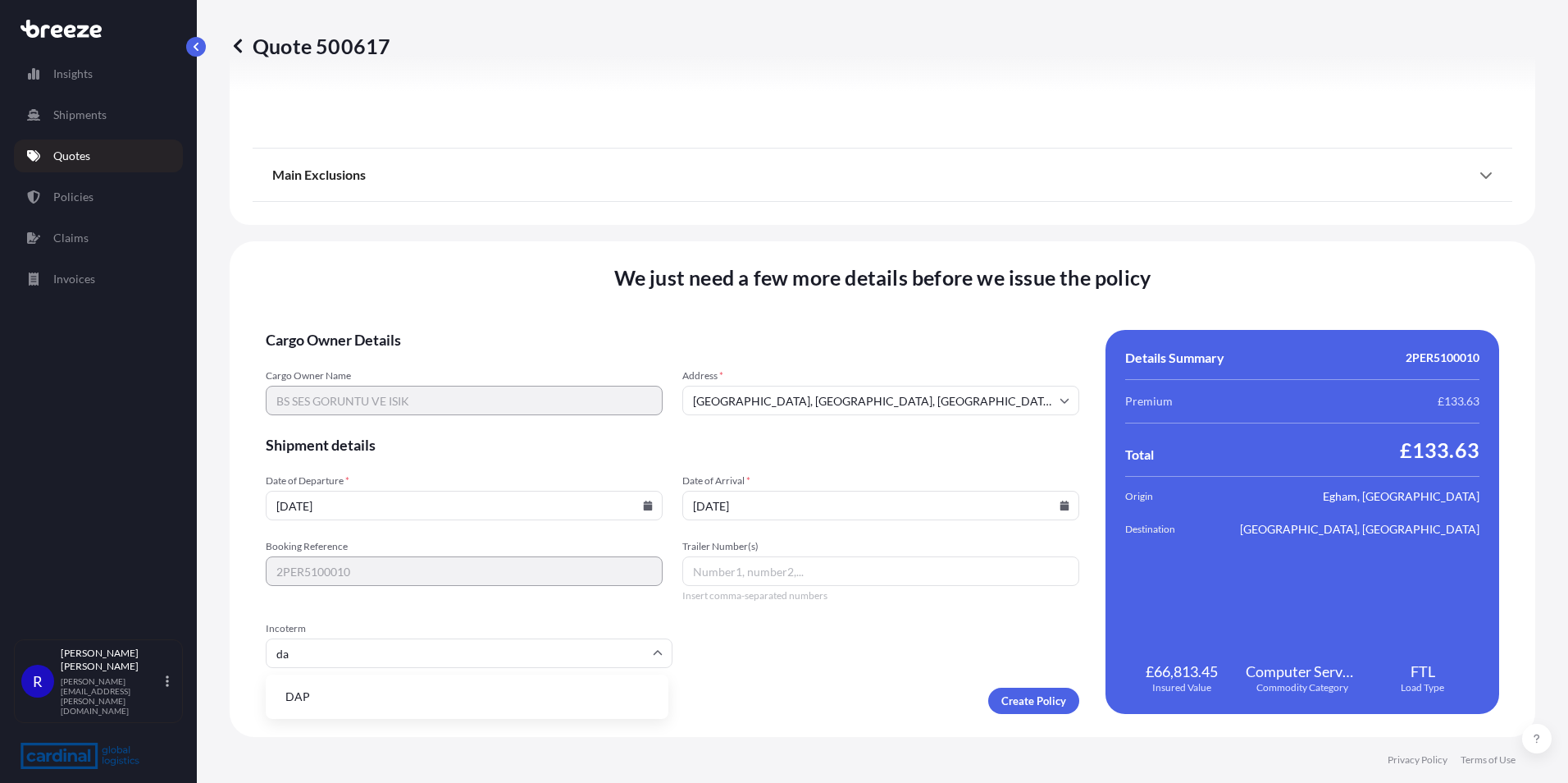
type input "dap"
click at [342, 701] on li "DAP" at bounding box center [467, 697] width 390 height 31
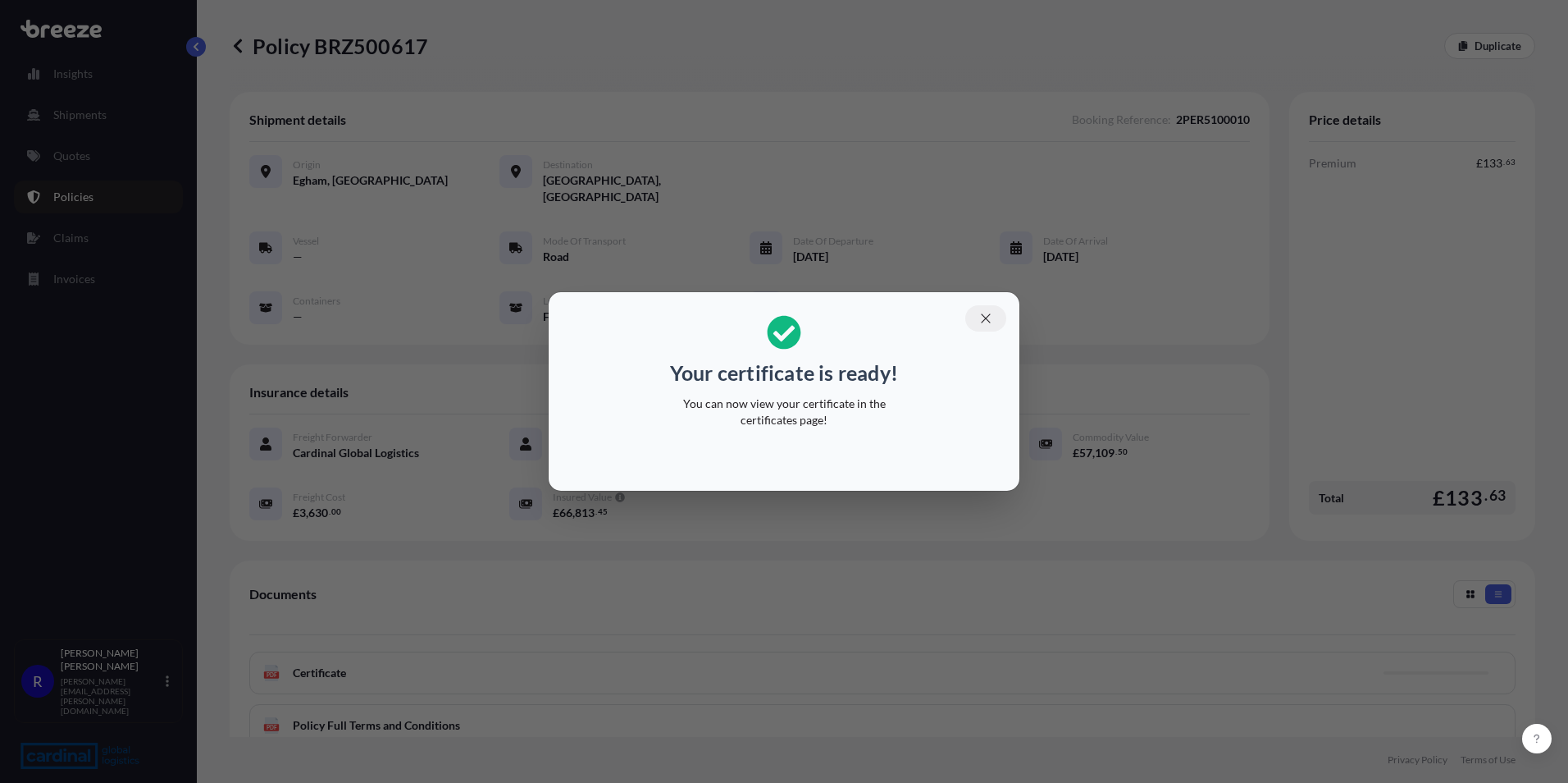
click at [986, 322] on icon "button" at bounding box center [985, 318] width 15 height 15
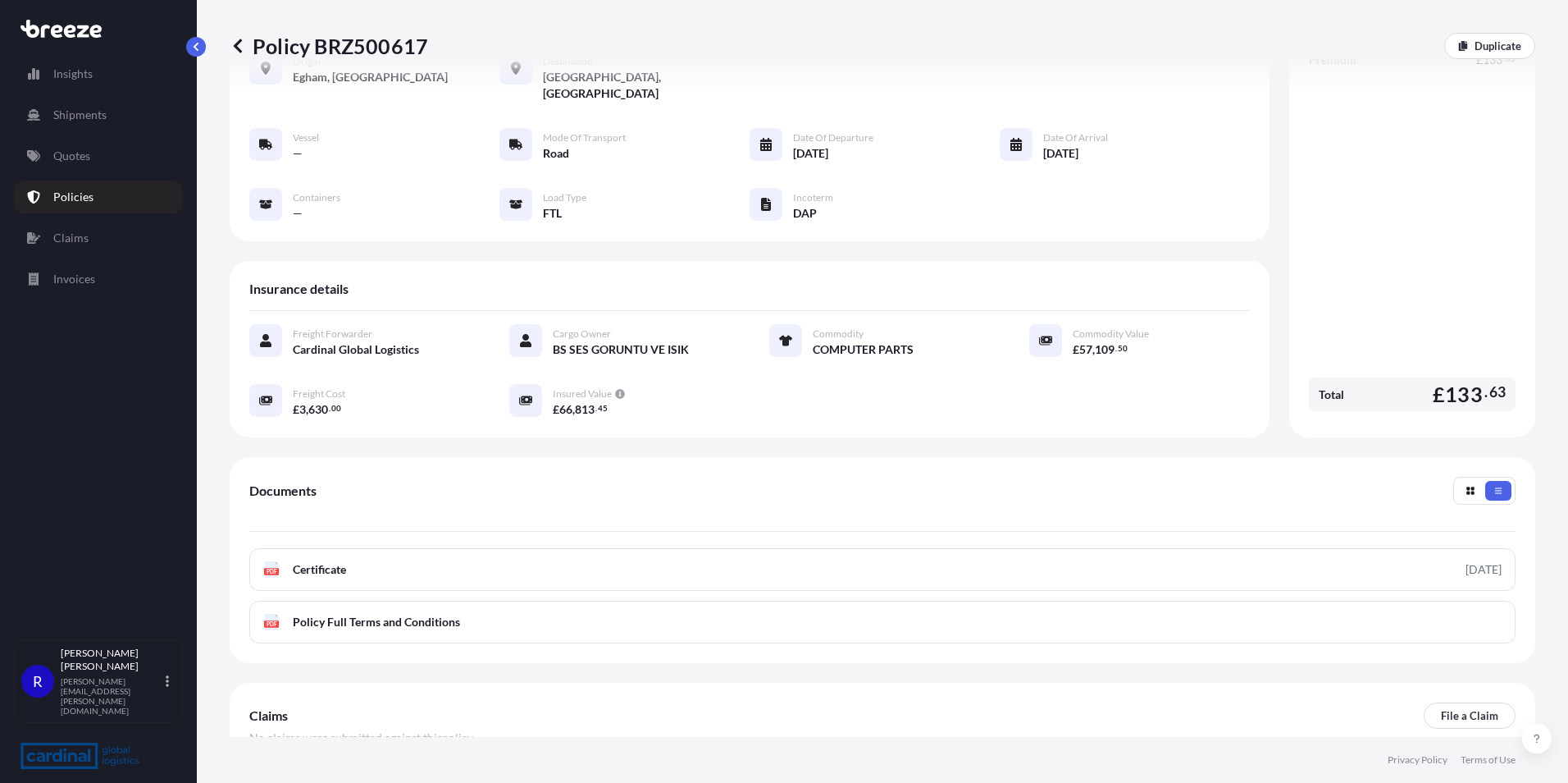
scroll to position [188, 0]
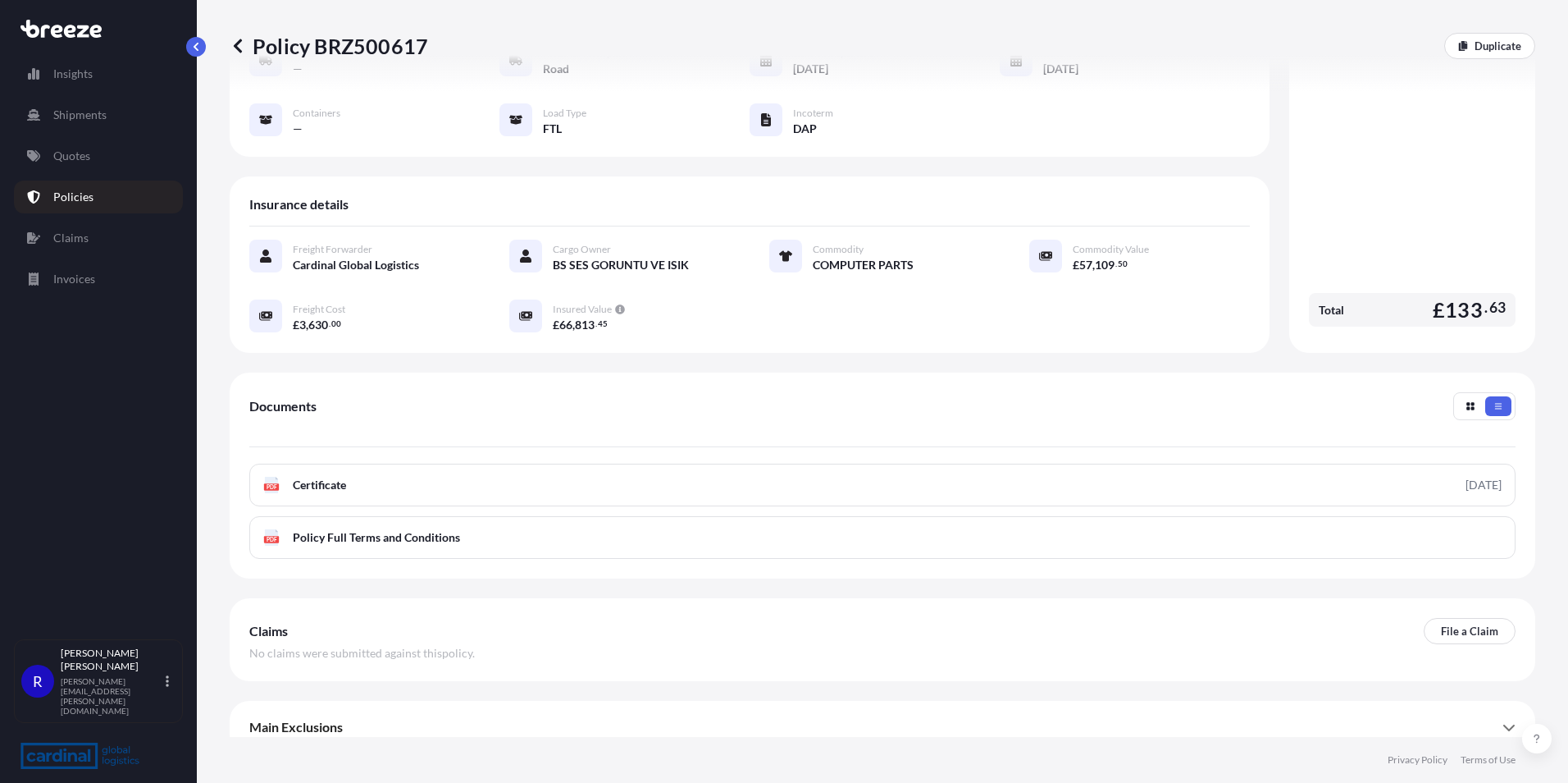
drag, startPoint x: 1421, startPoint y: 171, endPoint x: 1406, endPoint y: 205, distance: 37.2
click at [1421, 171] on div "Premium £ 133 . 63 Total £ 133 . 63" at bounding box center [1411, 150] width 207 height 366
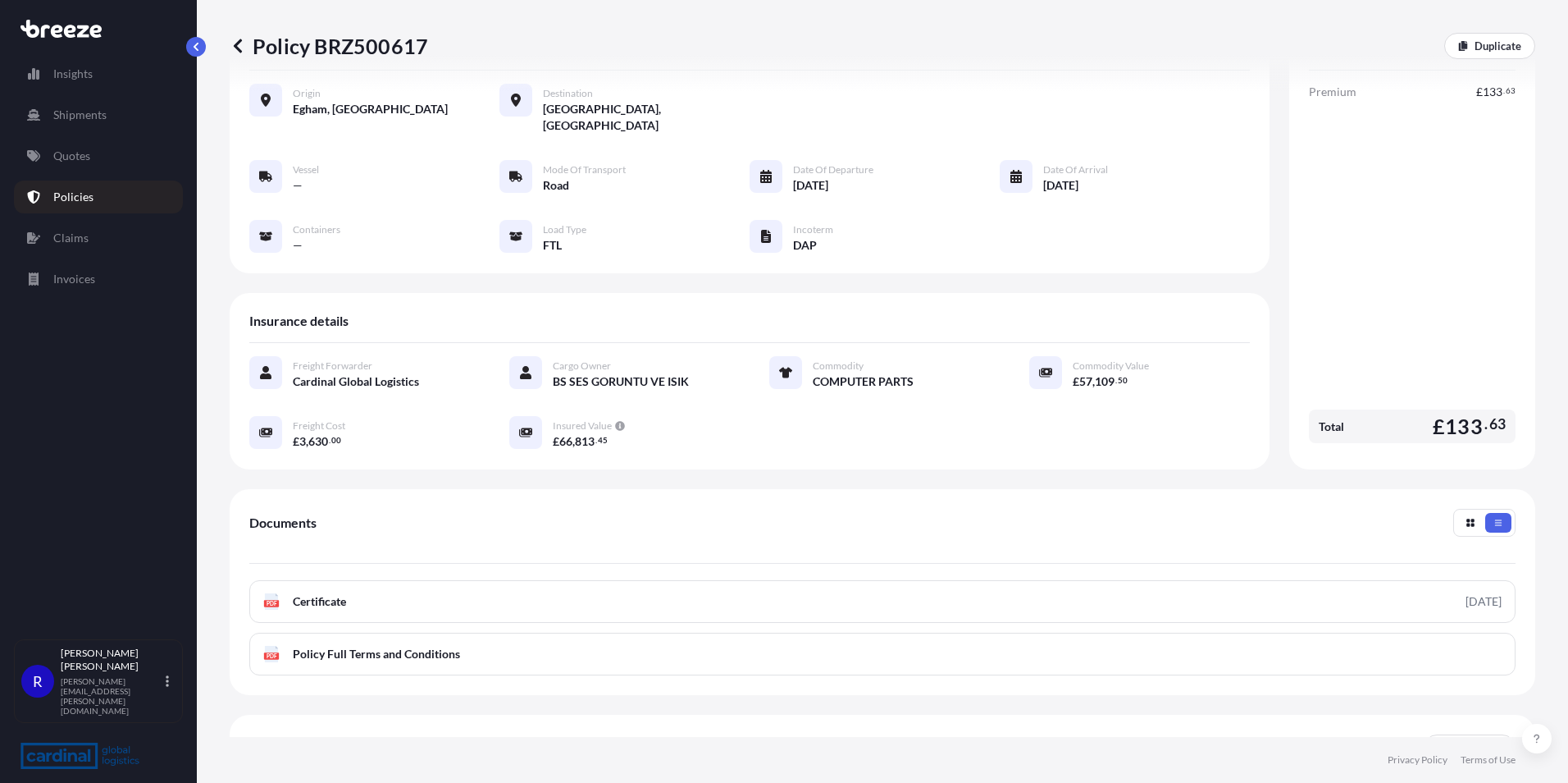
scroll to position [0, 0]
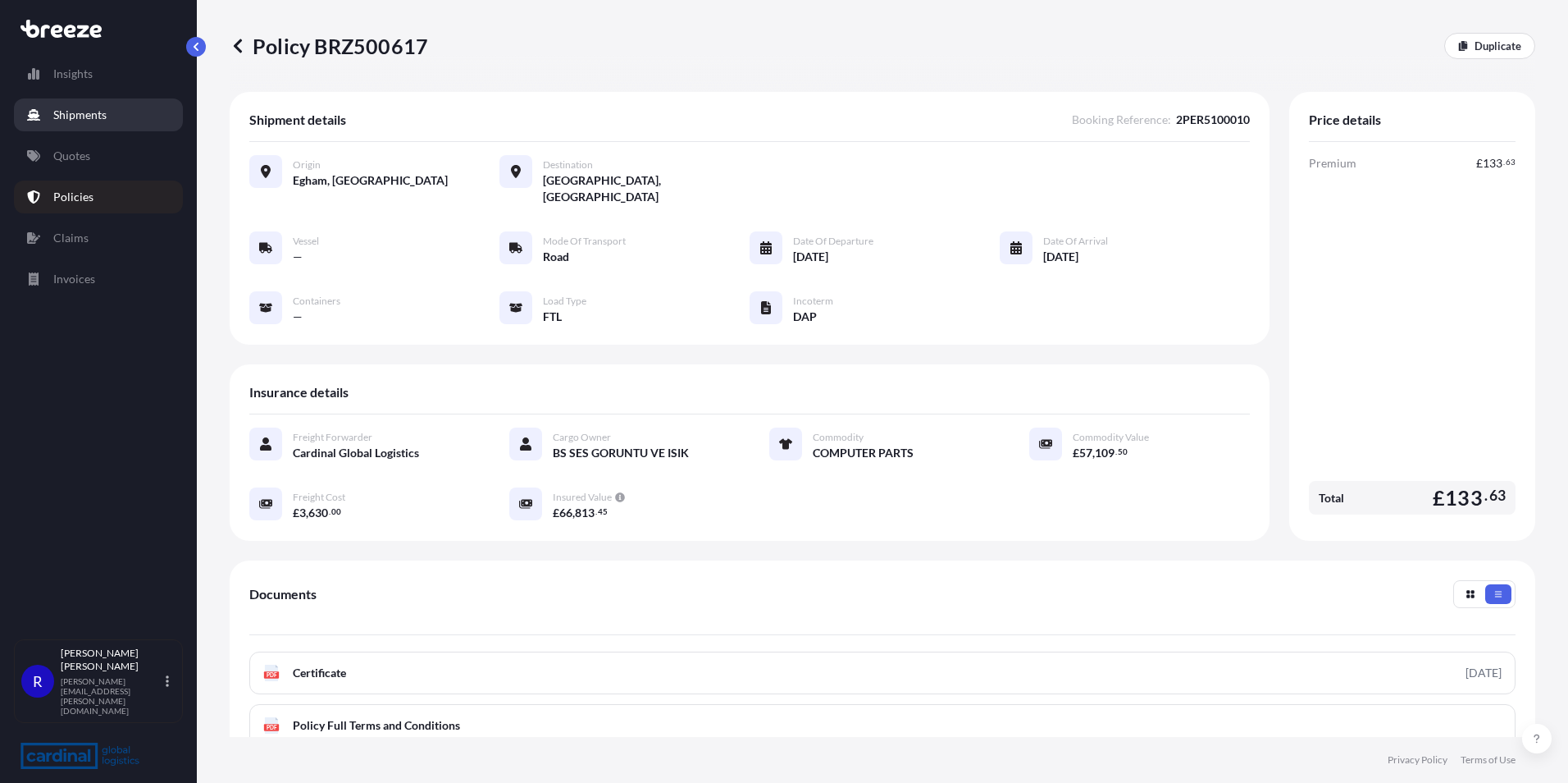
click at [78, 122] on p "Shipments" at bounding box center [79, 115] width 53 height 17
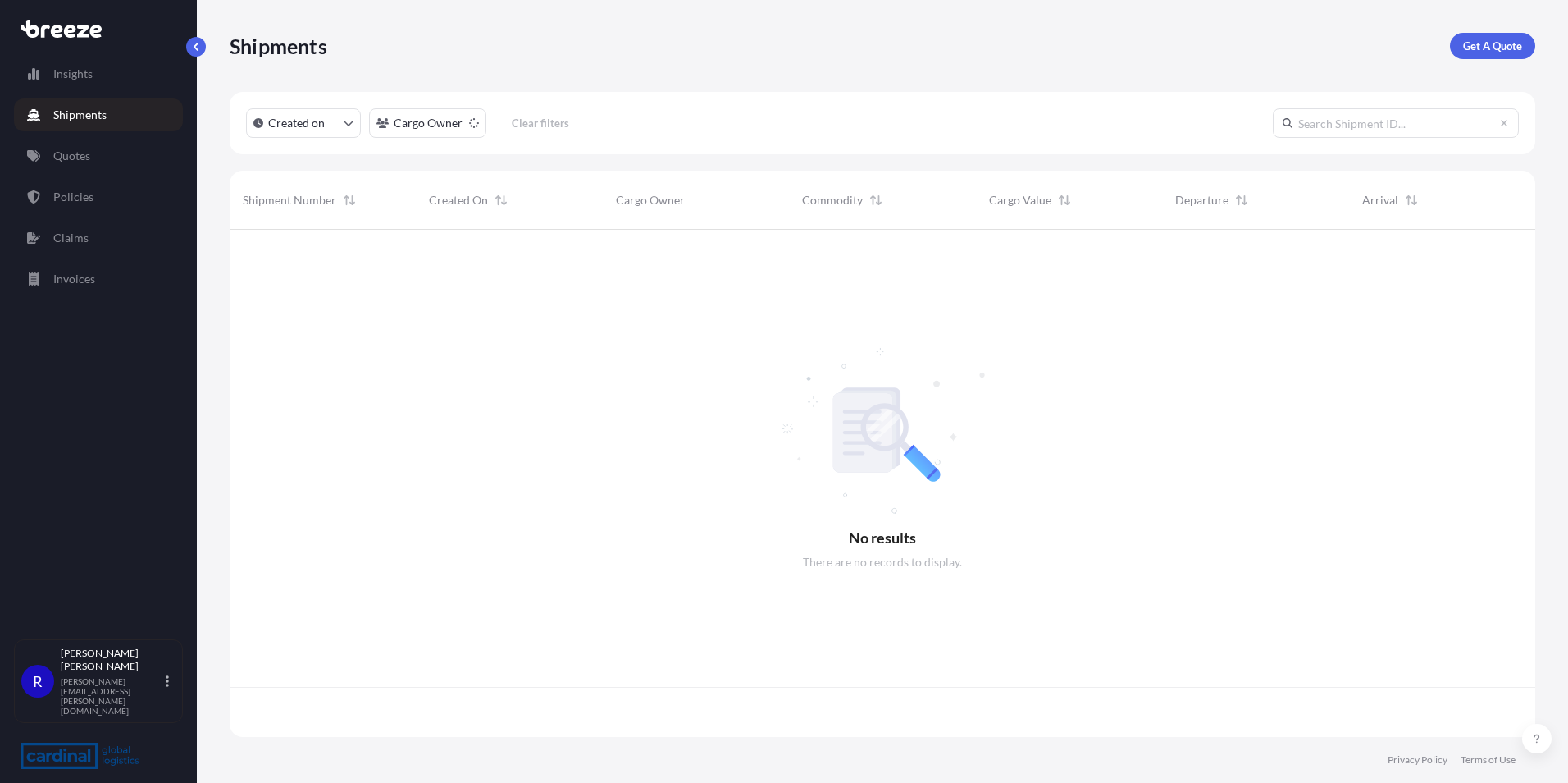
scroll to position [504, 1293]
